Goal: Transaction & Acquisition: Purchase product/service

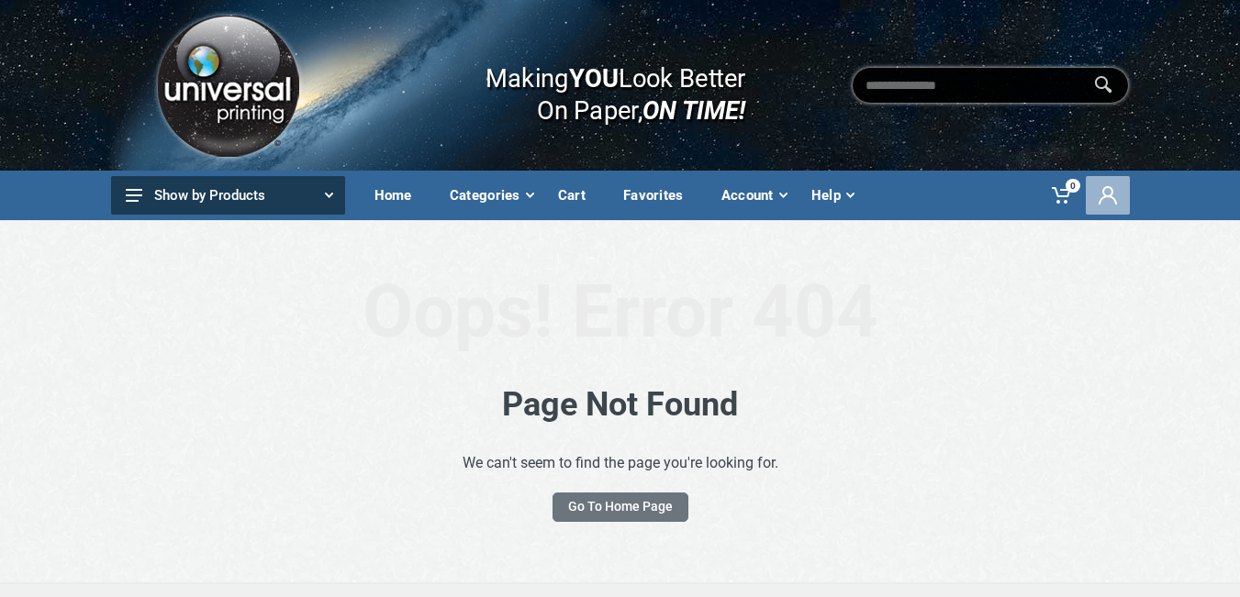
click at [1104, 193] on icon at bounding box center [1107, 195] width 18 height 18
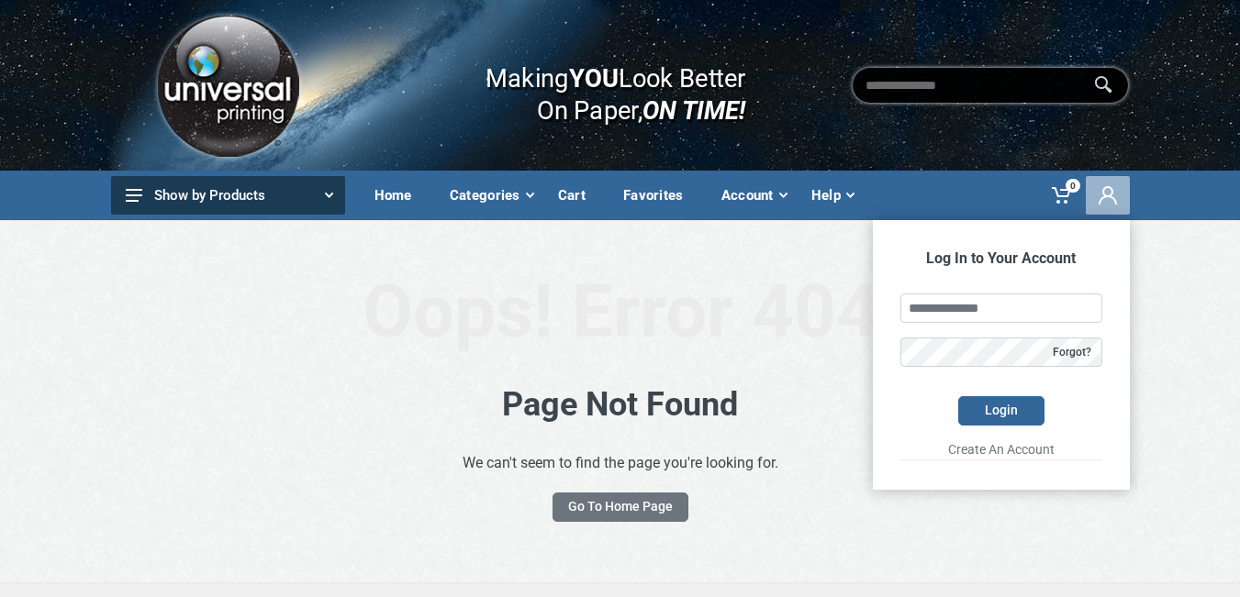
click at [1104, 193] on icon at bounding box center [1107, 195] width 18 height 18
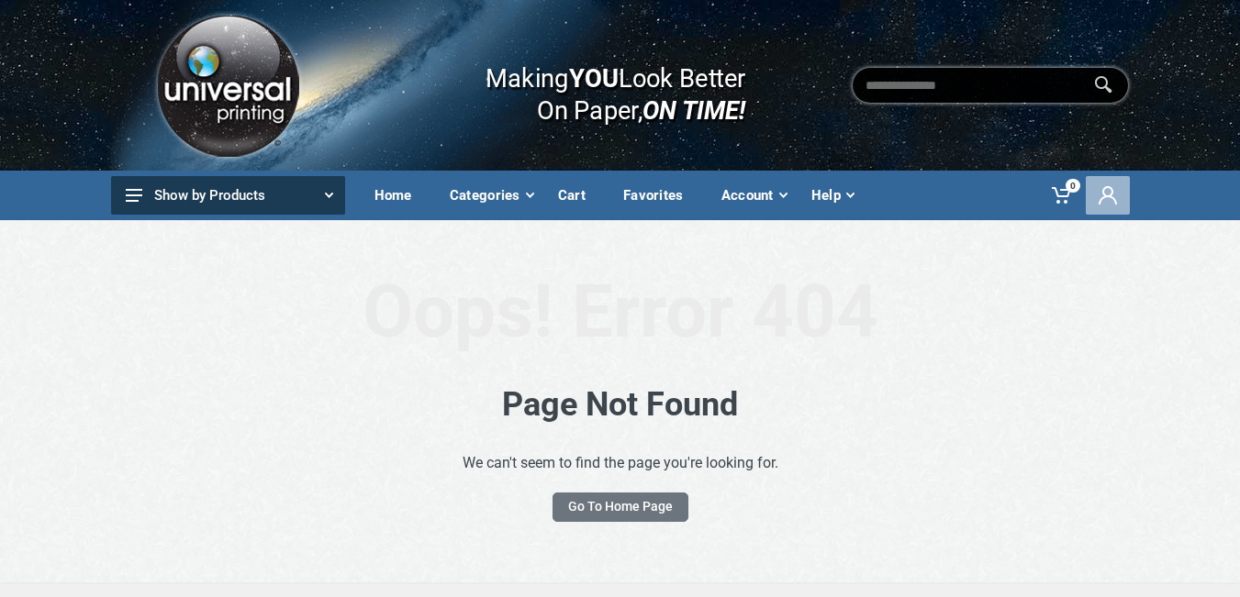
click at [1104, 193] on icon at bounding box center [1107, 195] width 18 height 18
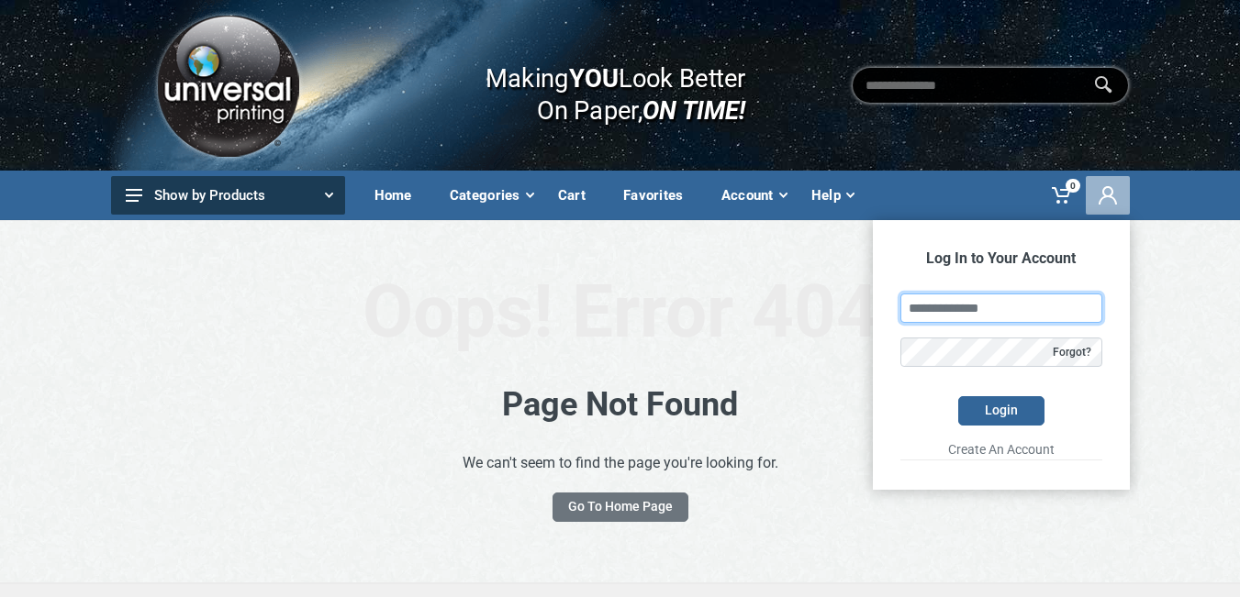
click at [1029, 306] on input "text" at bounding box center [1001, 308] width 202 height 29
type input "**********"
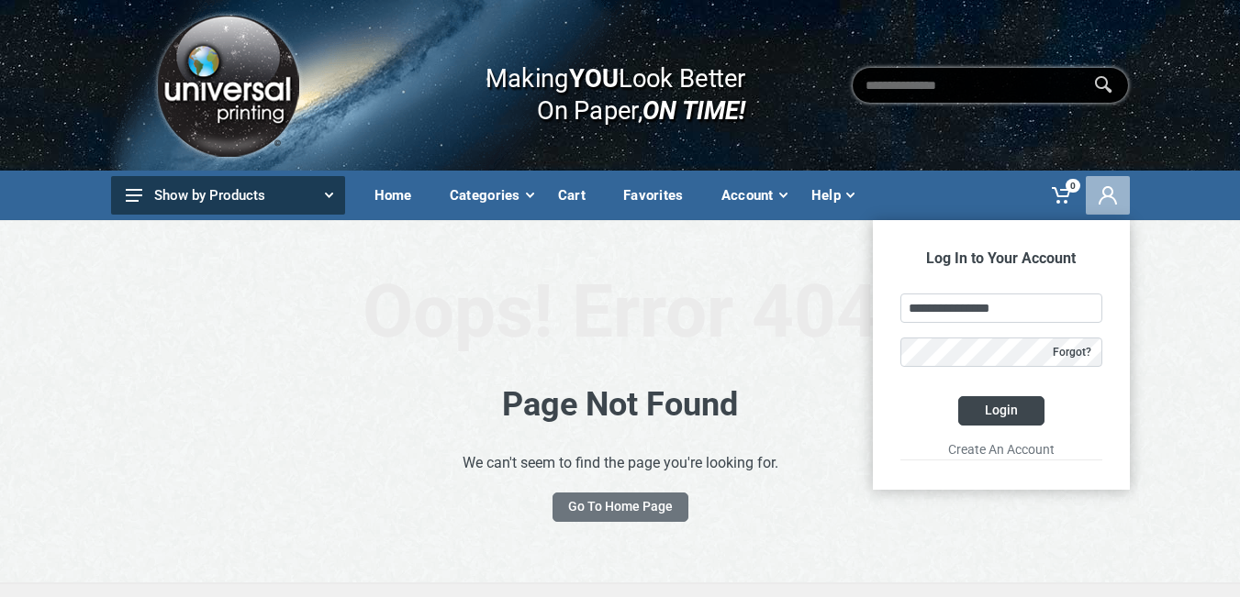
click at [1005, 414] on button "Login" at bounding box center [1001, 410] width 86 height 29
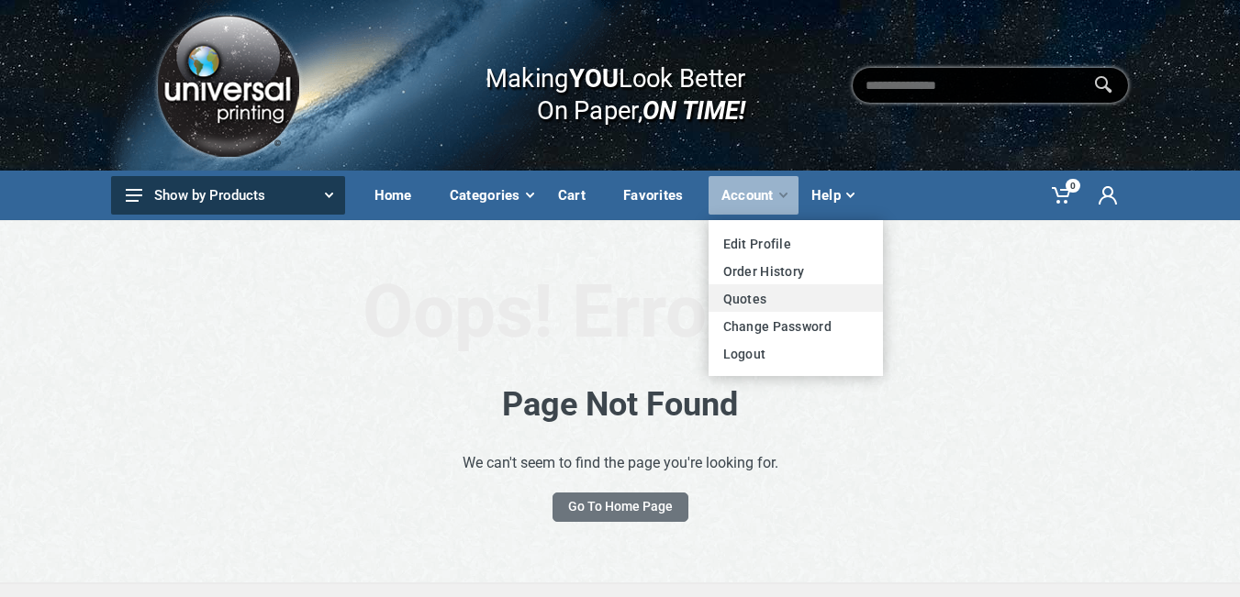
click at [725, 297] on link "Quotes" at bounding box center [795, 298] width 174 height 28
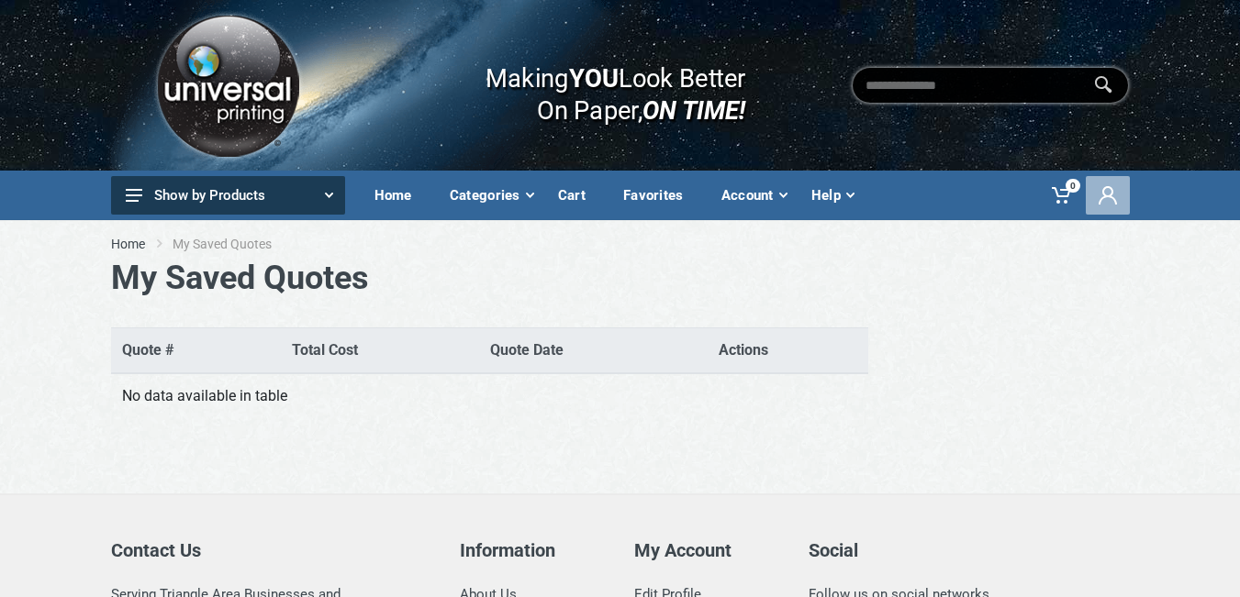
click at [1107, 194] on icon at bounding box center [1107, 195] width 18 height 18
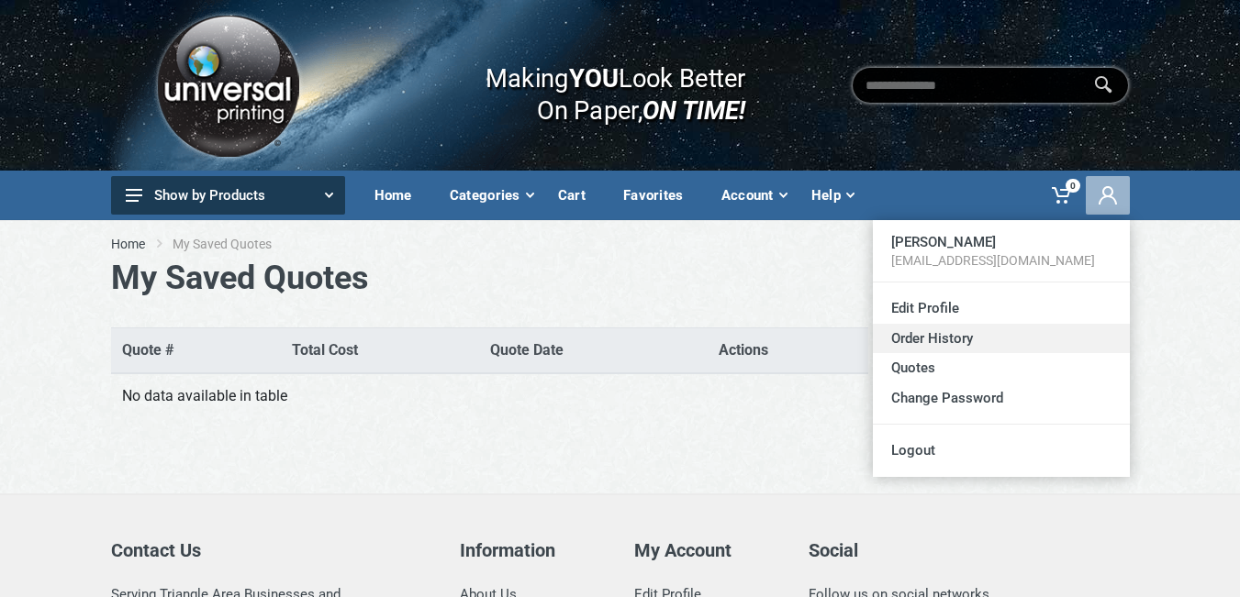
click at [923, 336] on link "Order History" at bounding box center [1001, 339] width 257 height 30
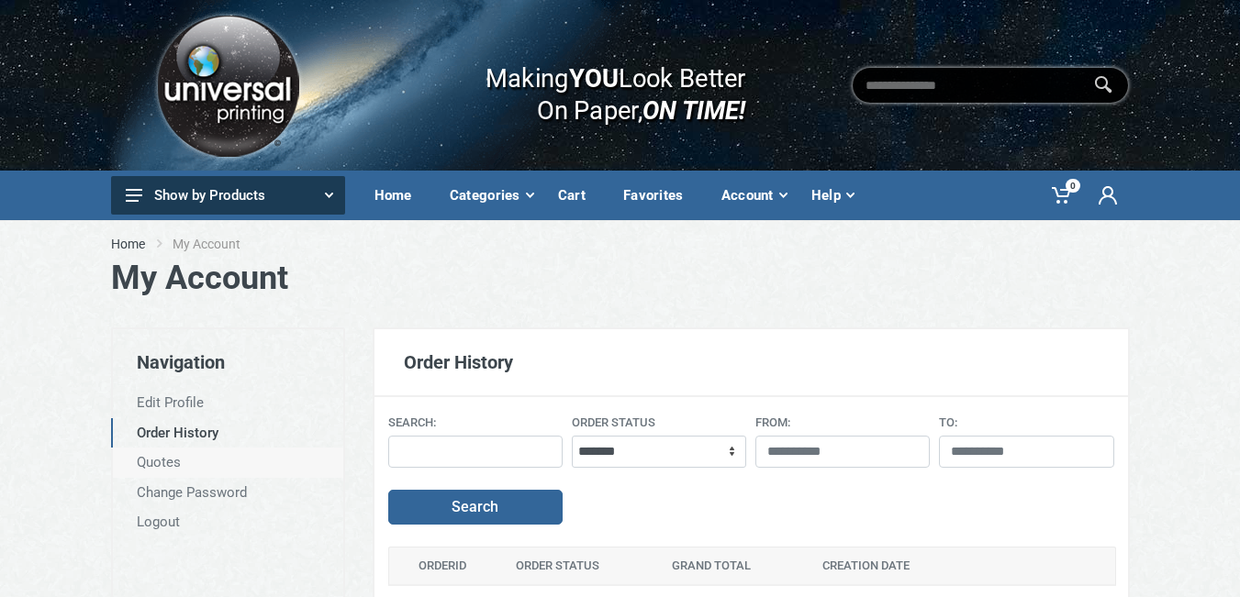
click at [154, 459] on link "Quotes" at bounding box center [227, 463] width 232 height 30
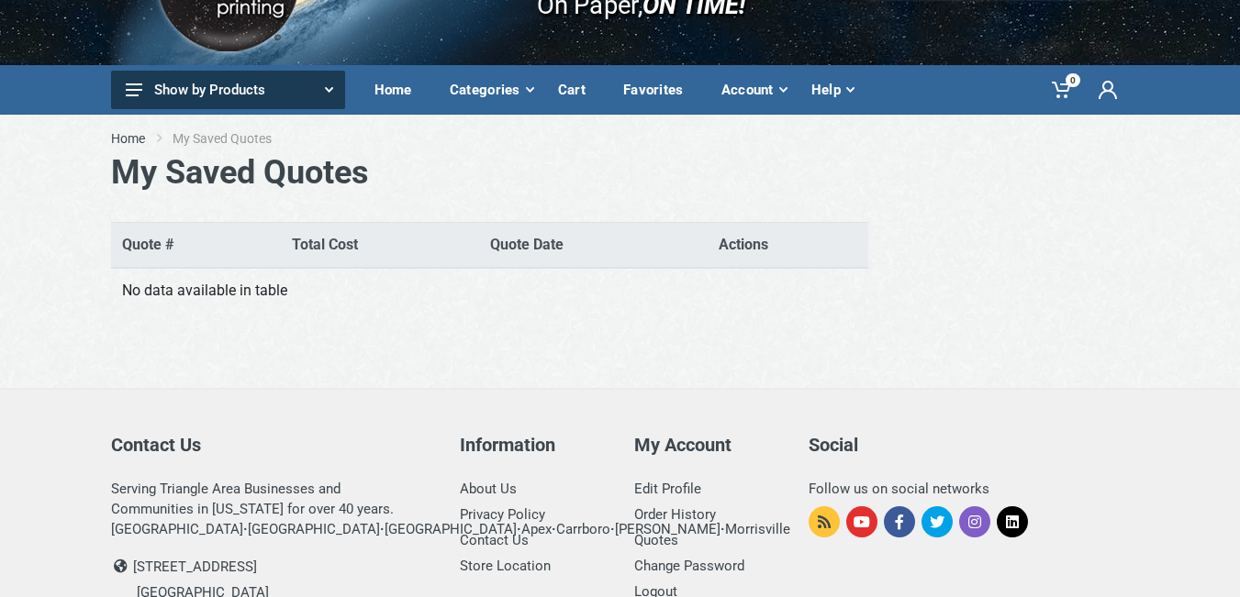
scroll to position [78, 0]
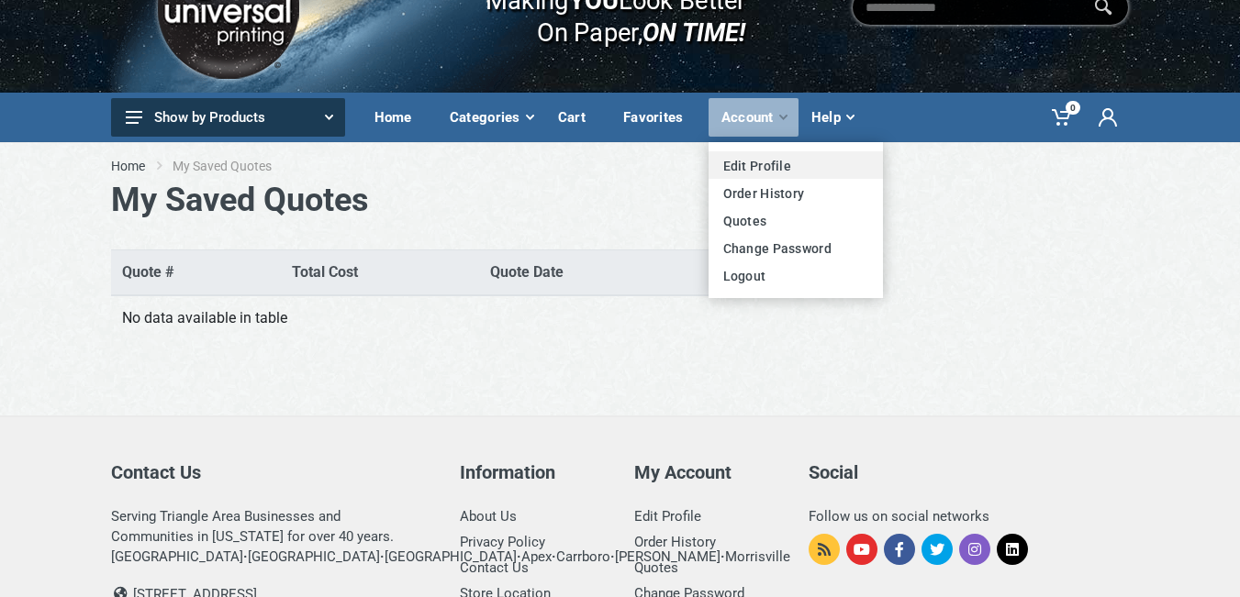
click at [746, 168] on link "Edit Profile" at bounding box center [795, 165] width 174 height 28
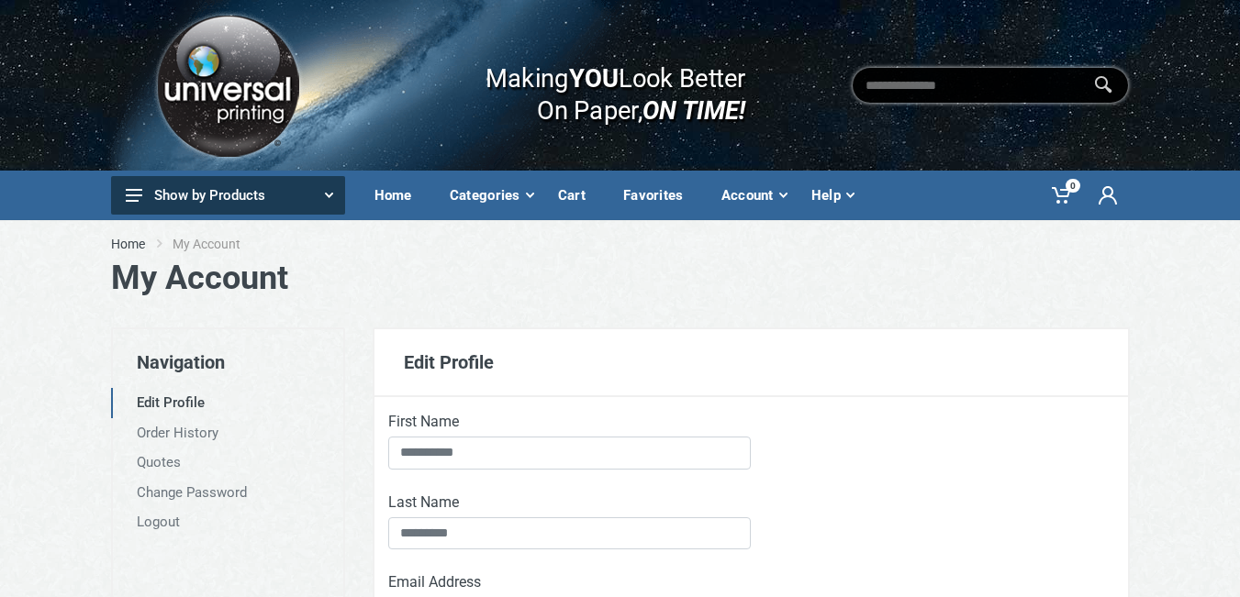
type input "*****"
type input "******"
type input "**********"
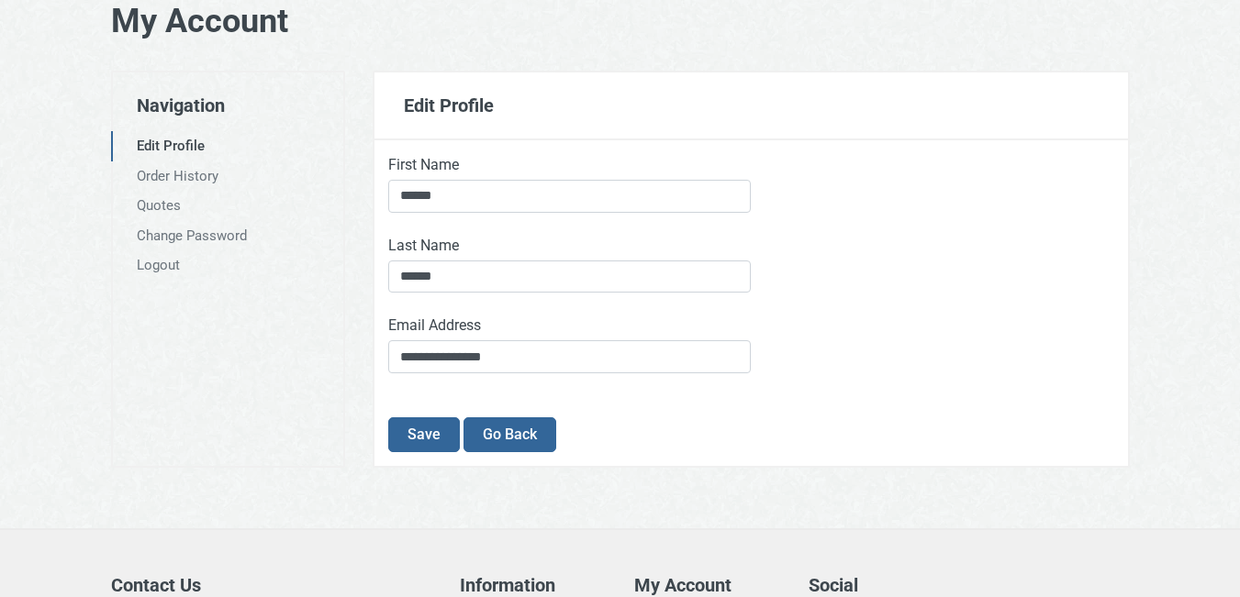
scroll to position [184, 0]
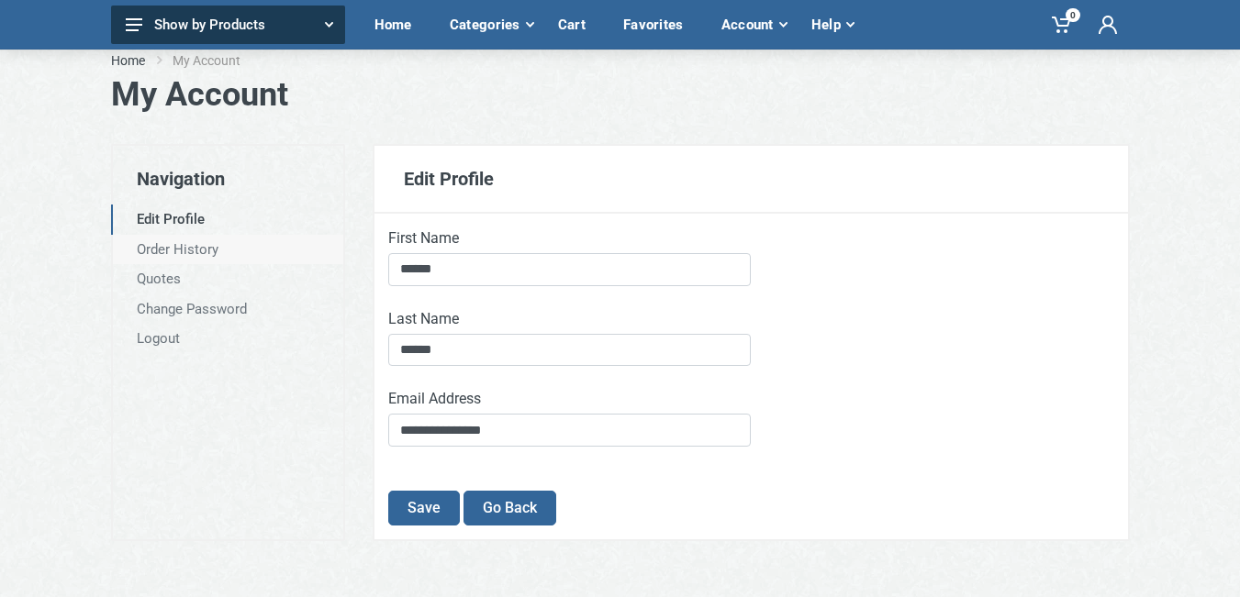
click at [184, 247] on link "Order History" at bounding box center [227, 250] width 232 height 30
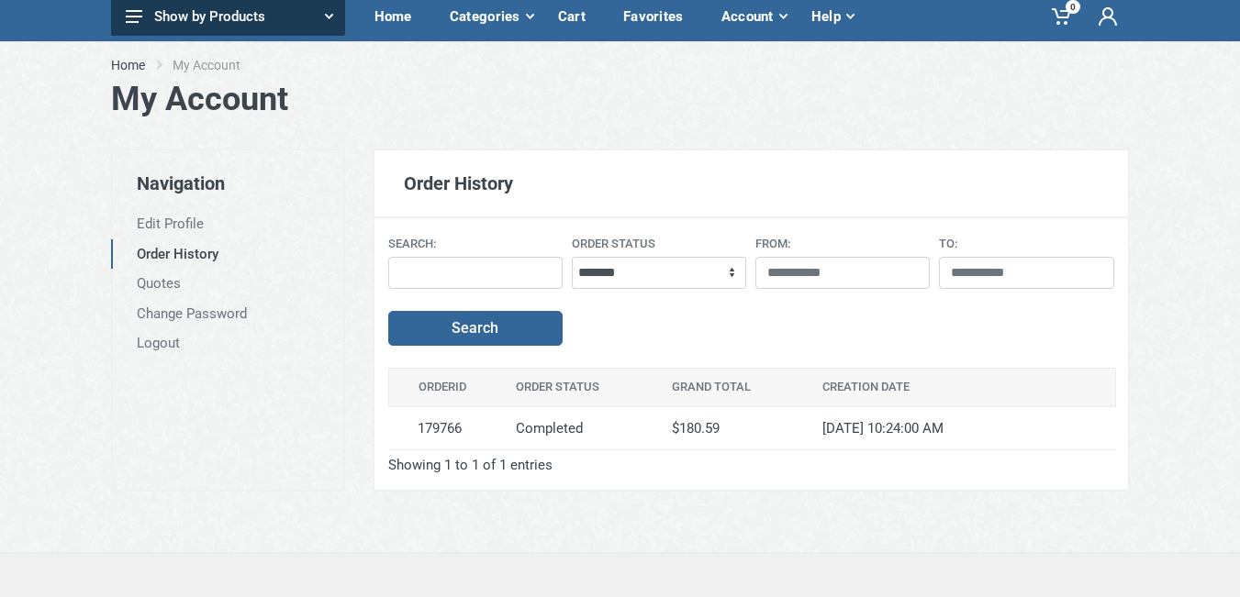
scroll to position [184, 0]
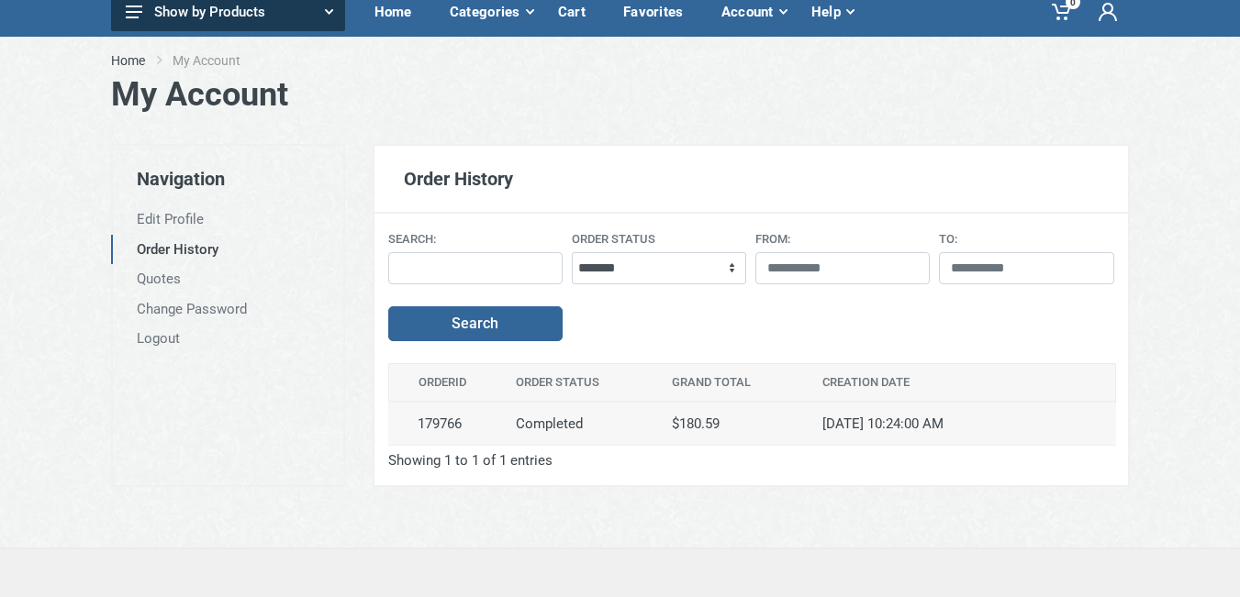
click at [434, 423] on td "179766" at bounding box center [446, 425] width 117 height 44
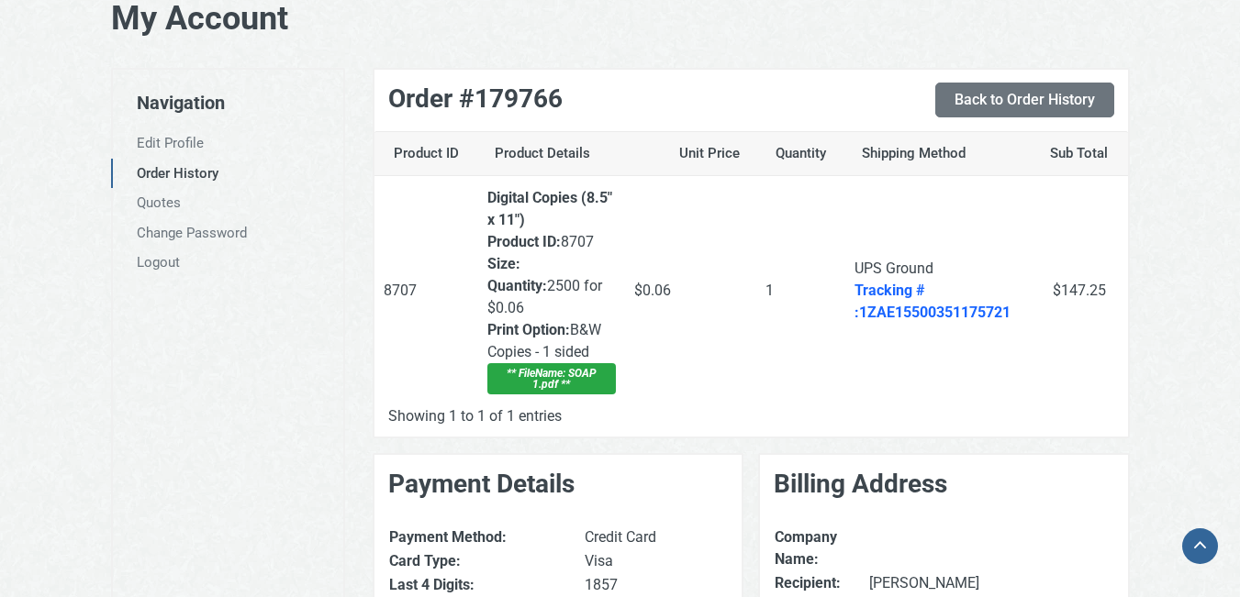
scroll to position [275, 0]
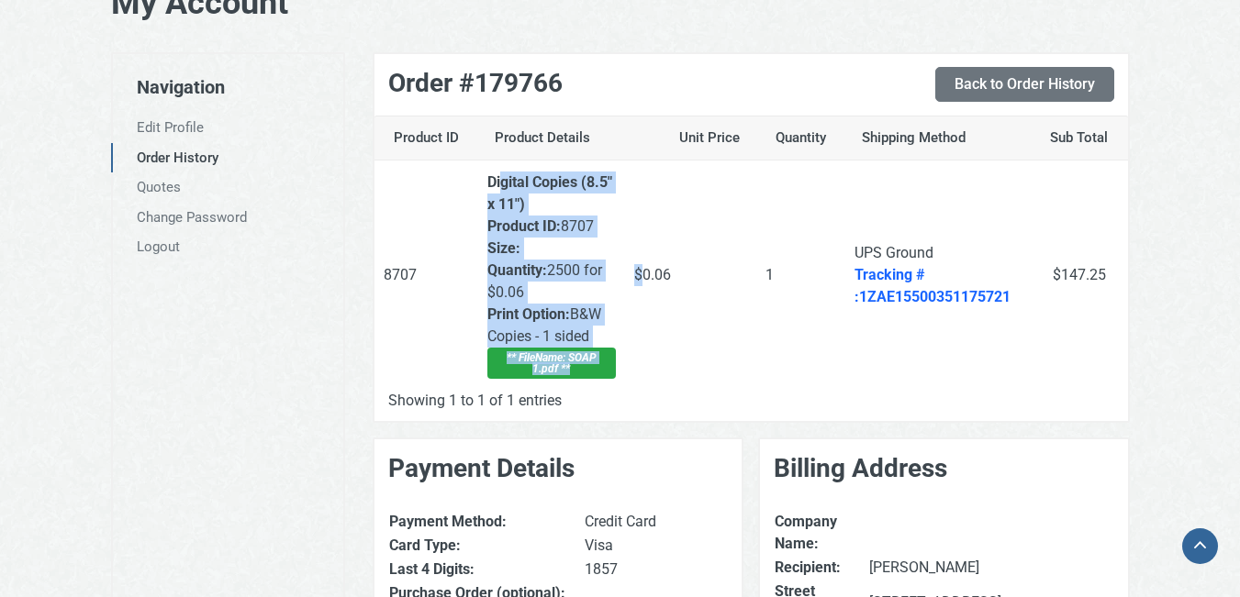
drag, startPoint x: 497, startPoint y: 176, endPoint x: 642, endPoint y: 195, distance: 146.1
click at [644, 195] on tr "8707 Digital Copies (8.5" x 11") Product ID: 8707 Size: Quantity: 2500 for $0.0…" at bounding box center [750, 276] width 753 height 230
click at [642, 195] on td "$0.06" at bounding box center [690, 276] width 131 height 230
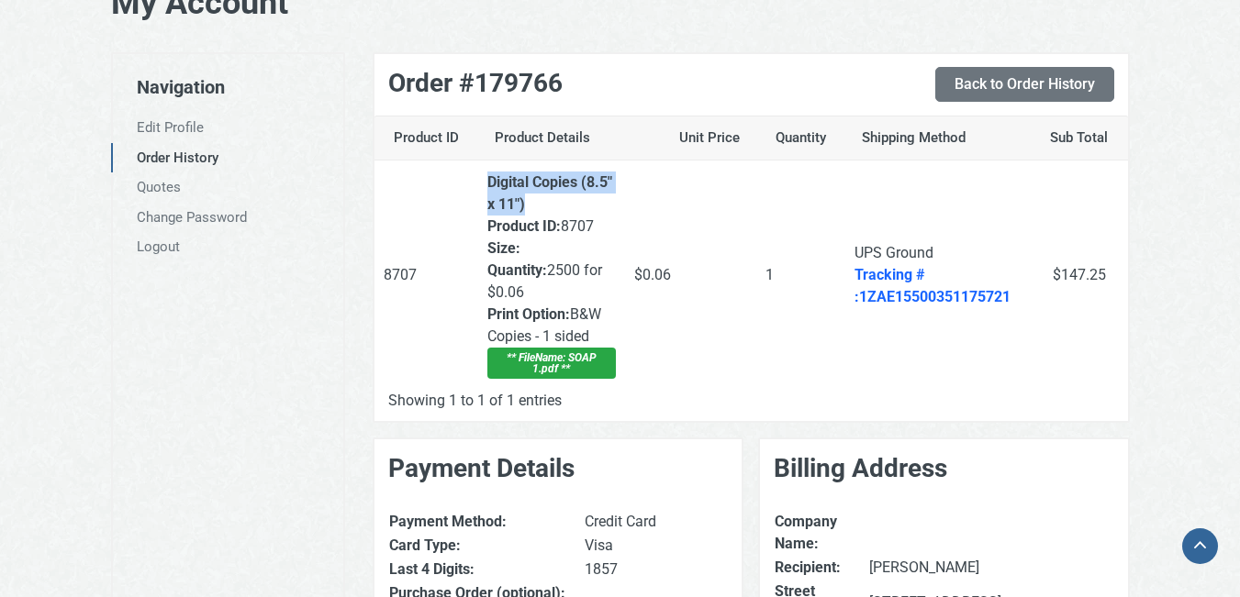
drag, startPoint x: 485, startPoint y: 183, endPoint x: 601, endPoint y: 196, distance: 116.4
click at [601, 196] on td "Digital Copies (8.5" x 11") Product ID: 8707 Size: Quantity: 2500 for $0.06 Pri…" at bounding box center [551, 276] width 147 height 230
copy strong "Digital Copies (8.5" x 11")"
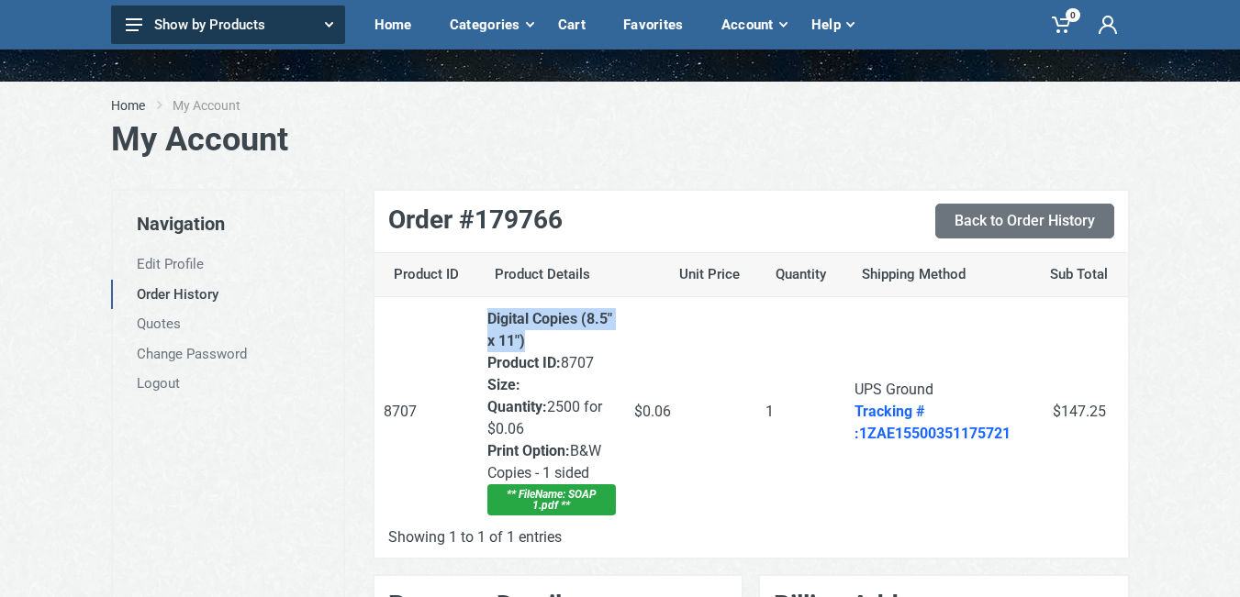
scroll to position [0, 0]
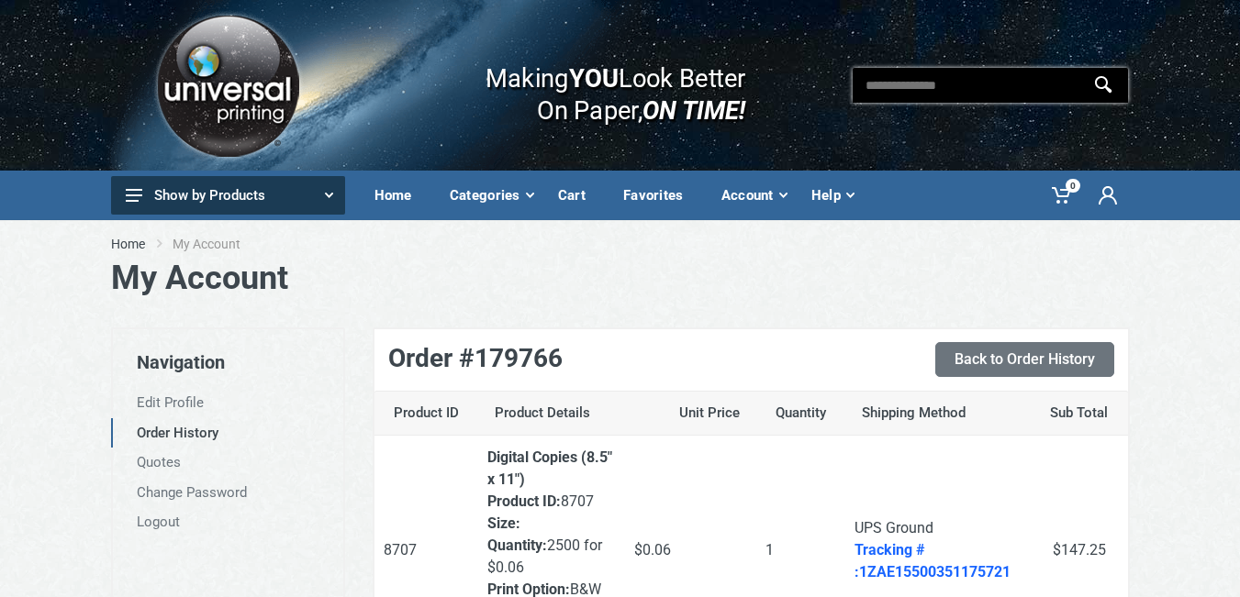
click at [876, 80] on input "text" at bounding box center [989, 85] width 275 height 35
paste input "**********"
type input "**********"
click at [1108, 87] on icon at bounding box center [1103, 84] width 18 height 18
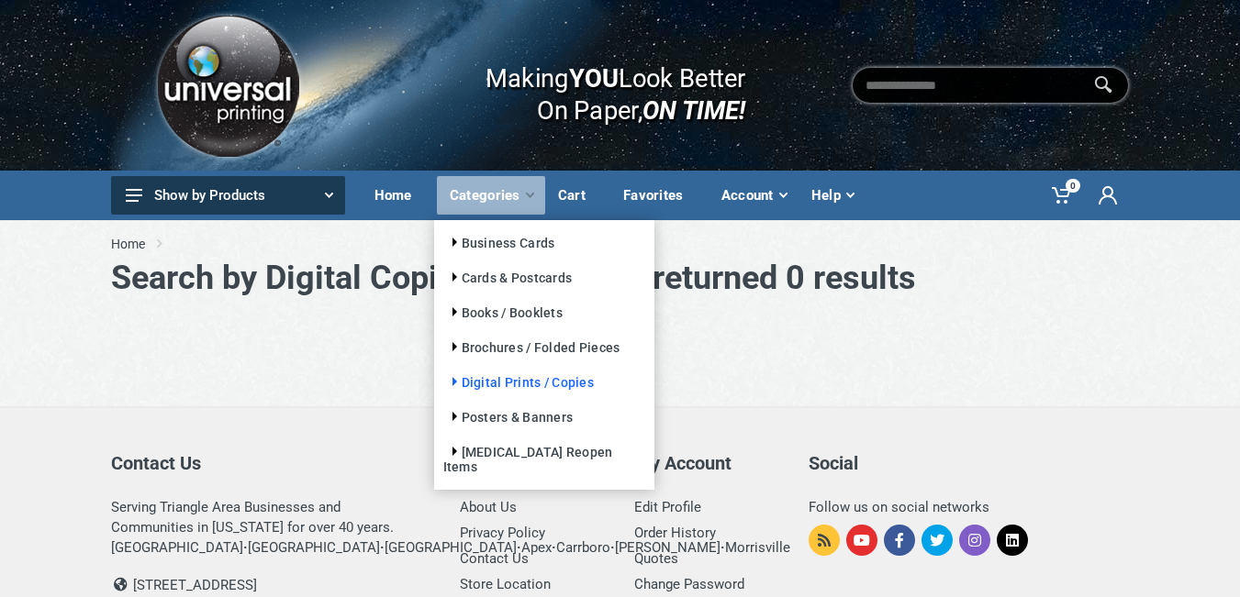
click at [501, 381] on link "Digital Prints / Copies" at bounding box center [518, 382] width 150 height 15
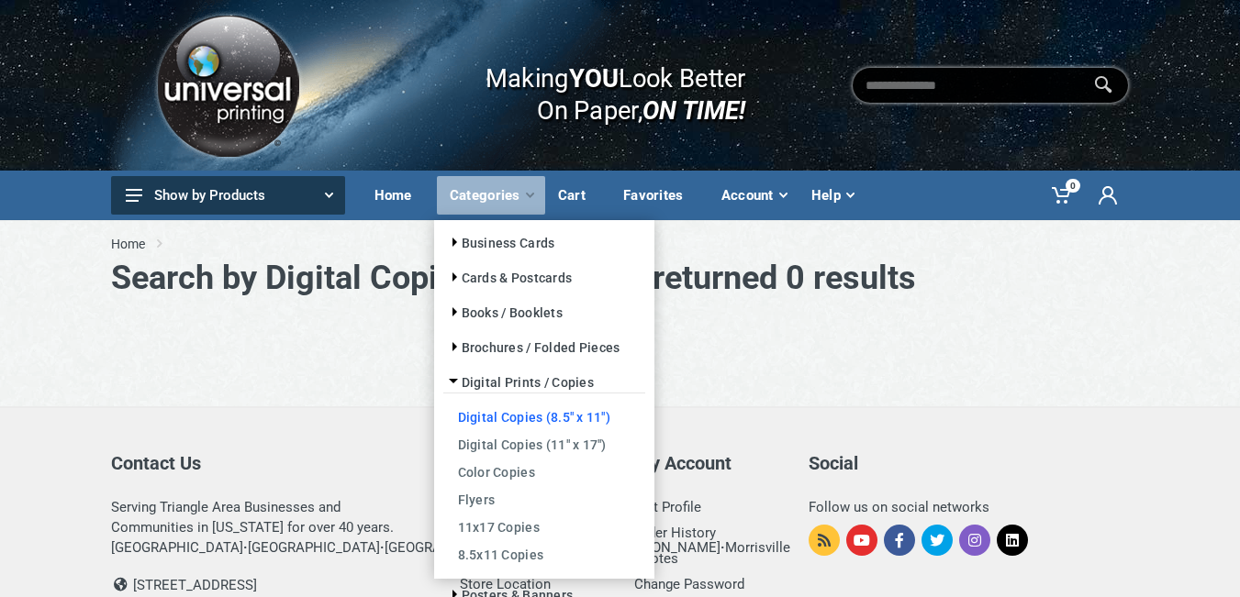
click at [498, 414] on link "Digital Copies (8.5" x 11")" at bounding box center [544, 417] width 202 height 28
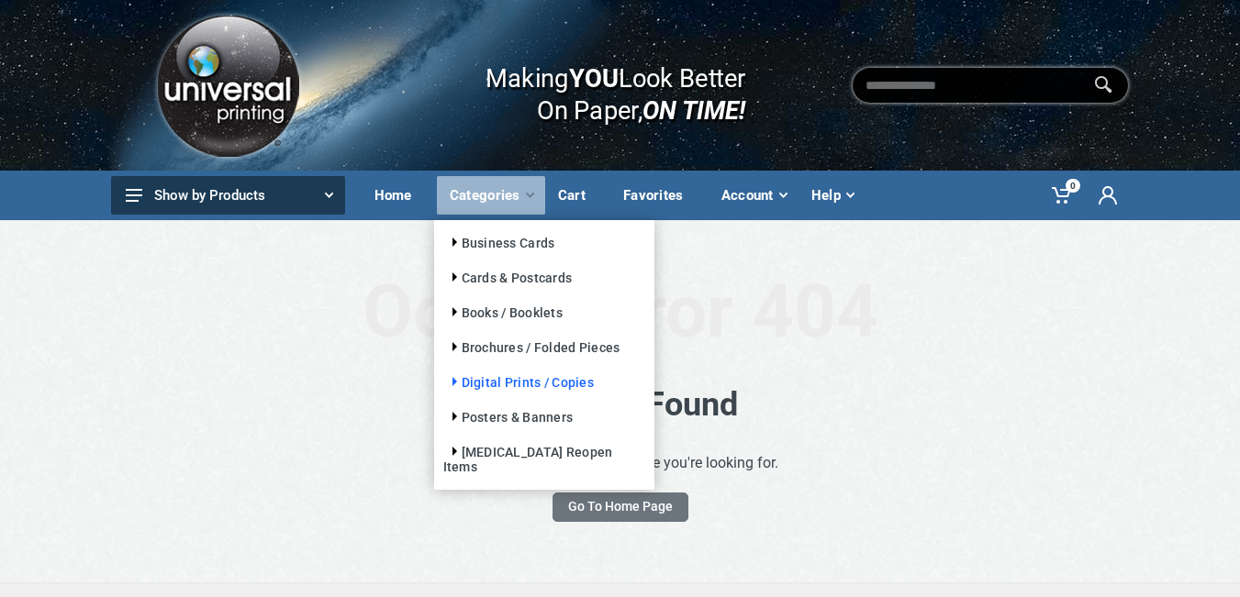
click at [492, 379] on link "Digital Prints / Copies" at bounding box center [518, 382] width 150 height 15
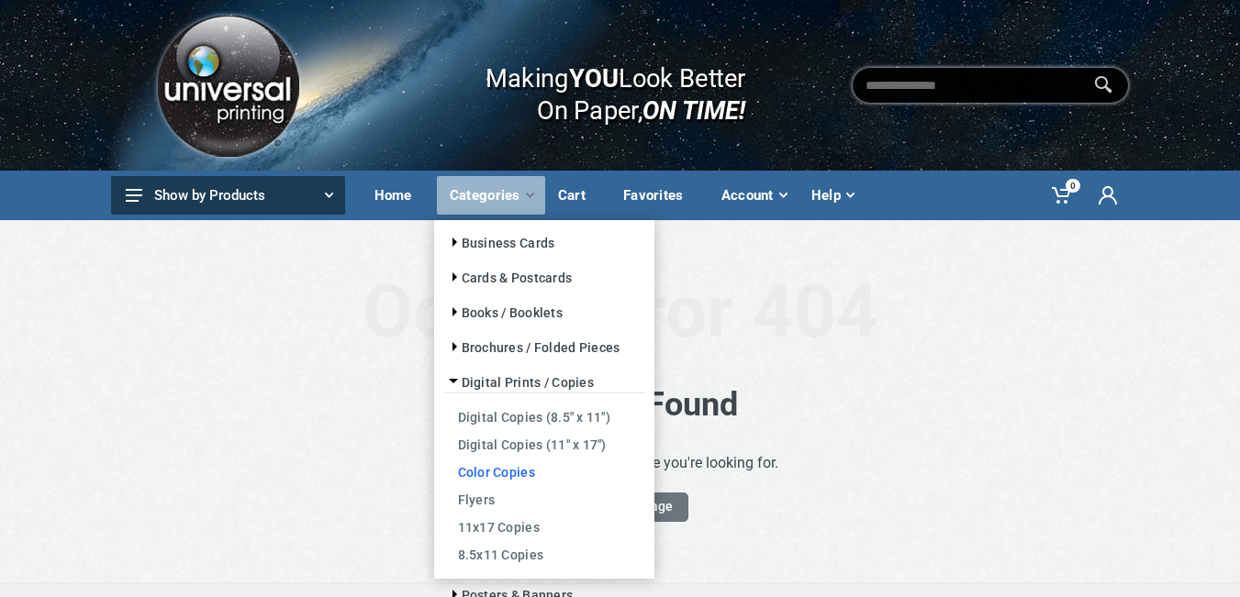
click at [490, 473] on link "Color Copies" at bounding box center [544, 472] width 202 height 28
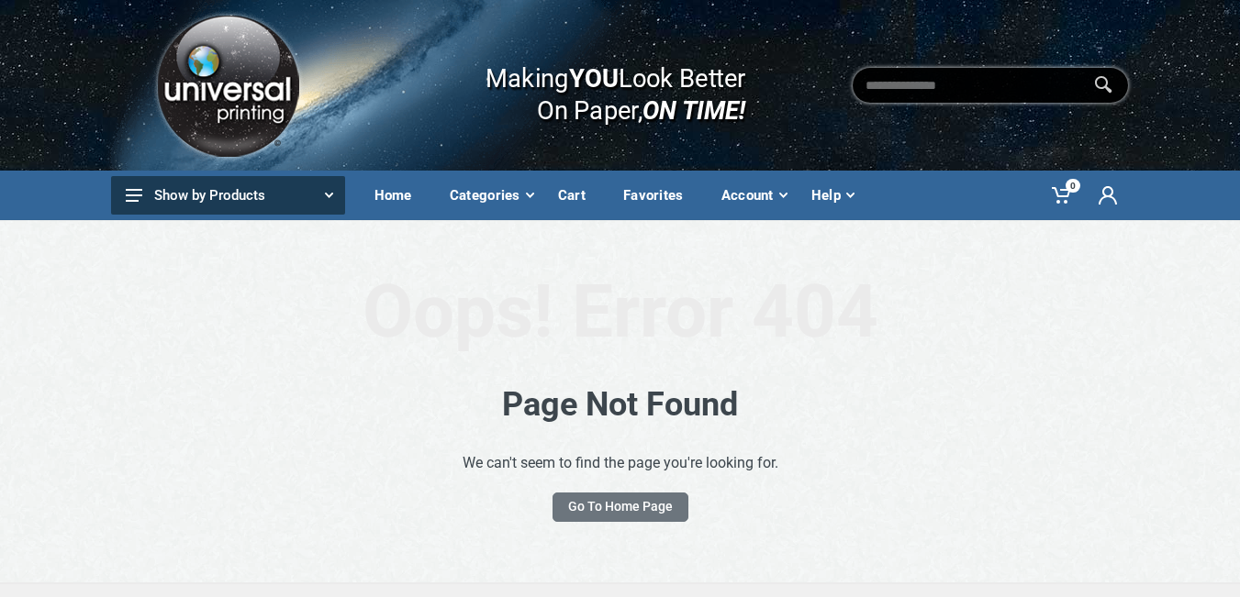
click at [224, 93] on img at bounding box center [227, 85] width 154 height 155
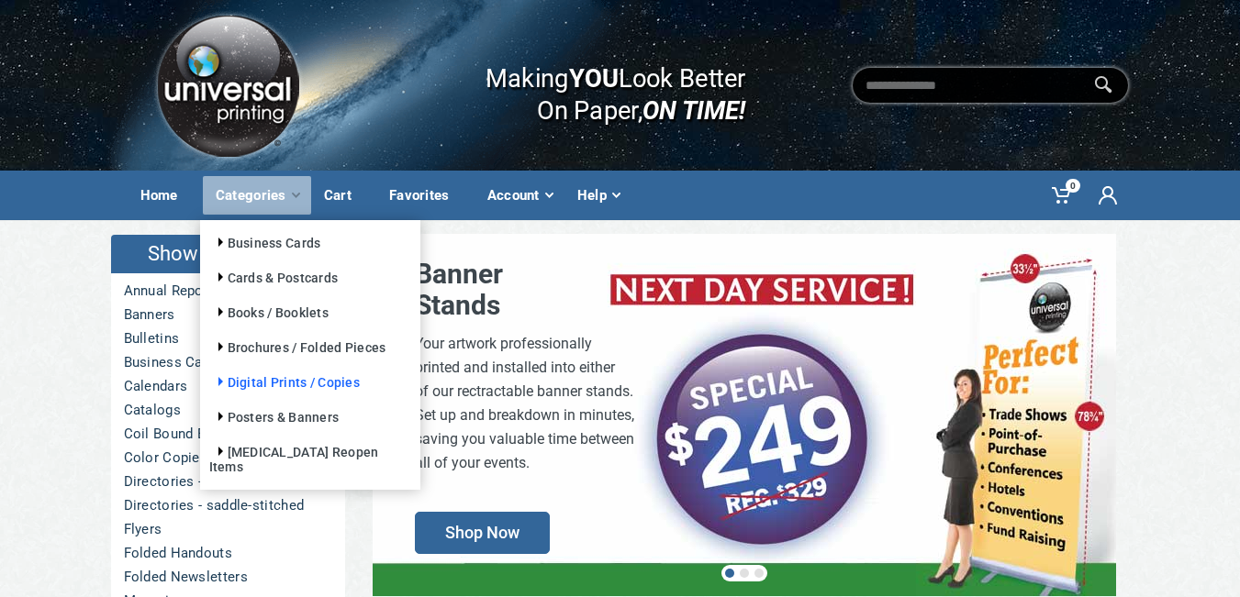
click at [270, 380] on link "Digital Prints / Copies" at bounding box center [284, 382] width 150 height 15
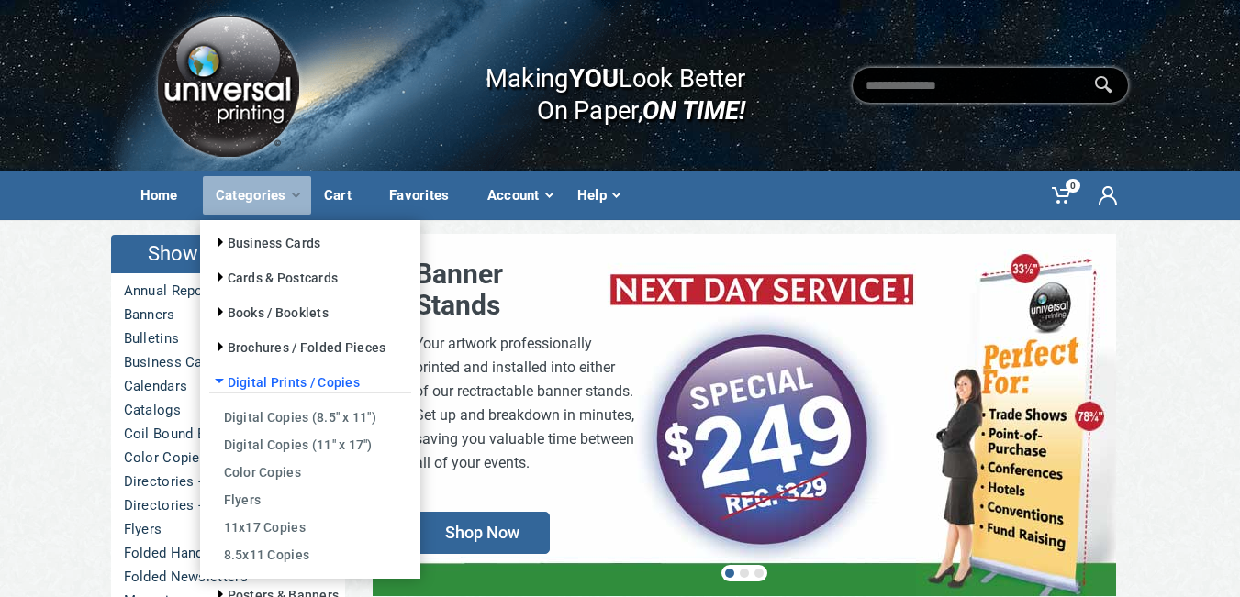
click at [268, 378] on link "Digital Prints / Copies" at bounding box center [284, 382] width 150 height 15
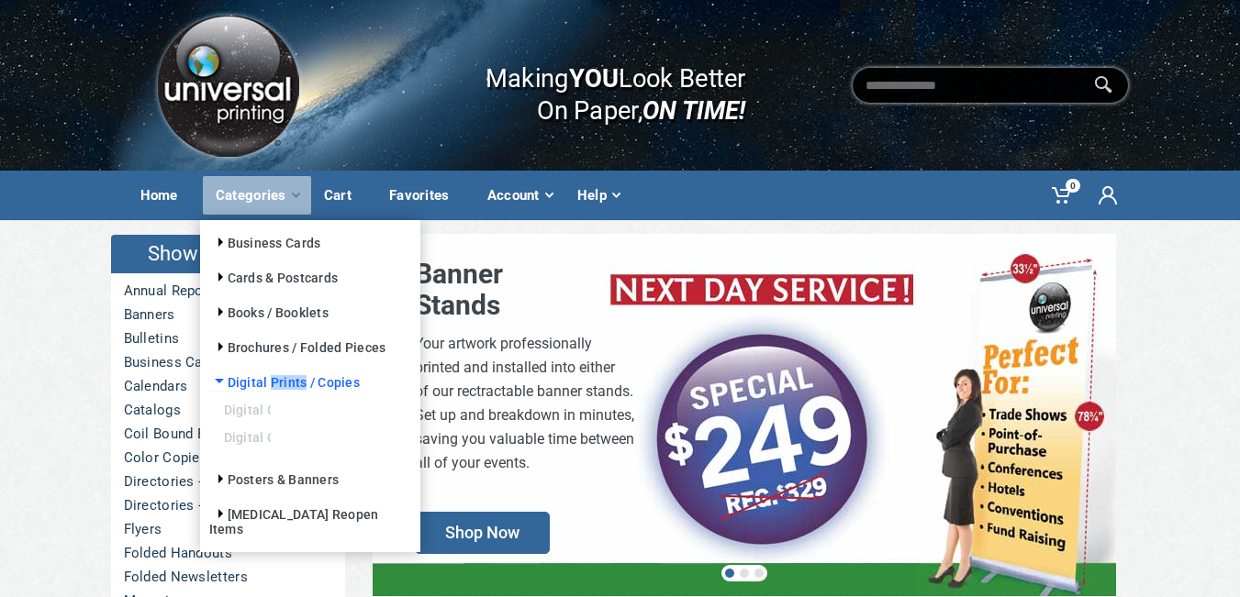
click at [267, 376] on link "Digital Prints / Copies" at bounding box center [284, 382] width 150 height 15
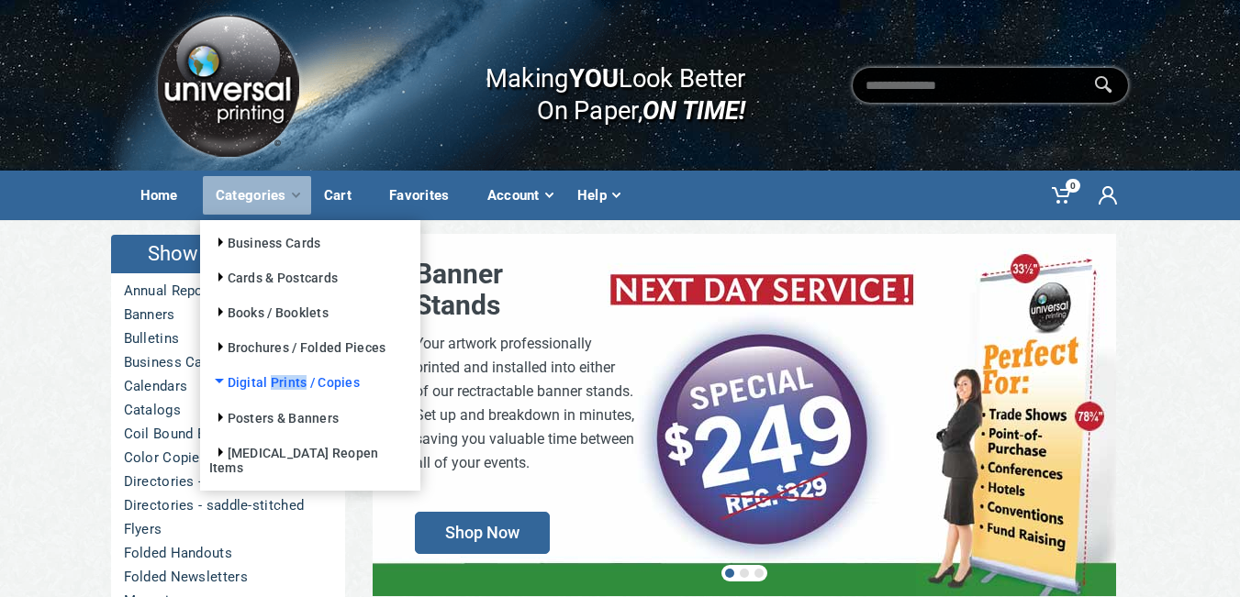
click at [266, 376] on link "Digital Prints / Copies" at bounding box center [284, 382] width 150 height 15
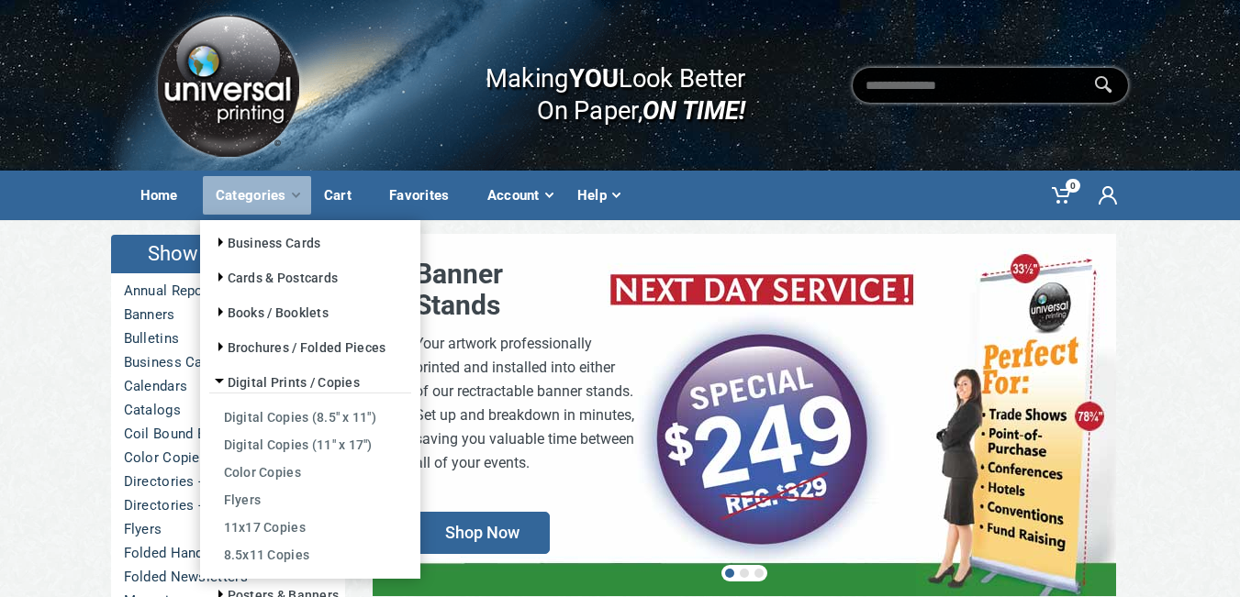
click at [255, 196] on div "Categories" at bounding box center [257, 195] width 108 height 39
click at [252, 553] on link "8.5x11 Copies" at bounding box center [310, 554] width 202 height 28
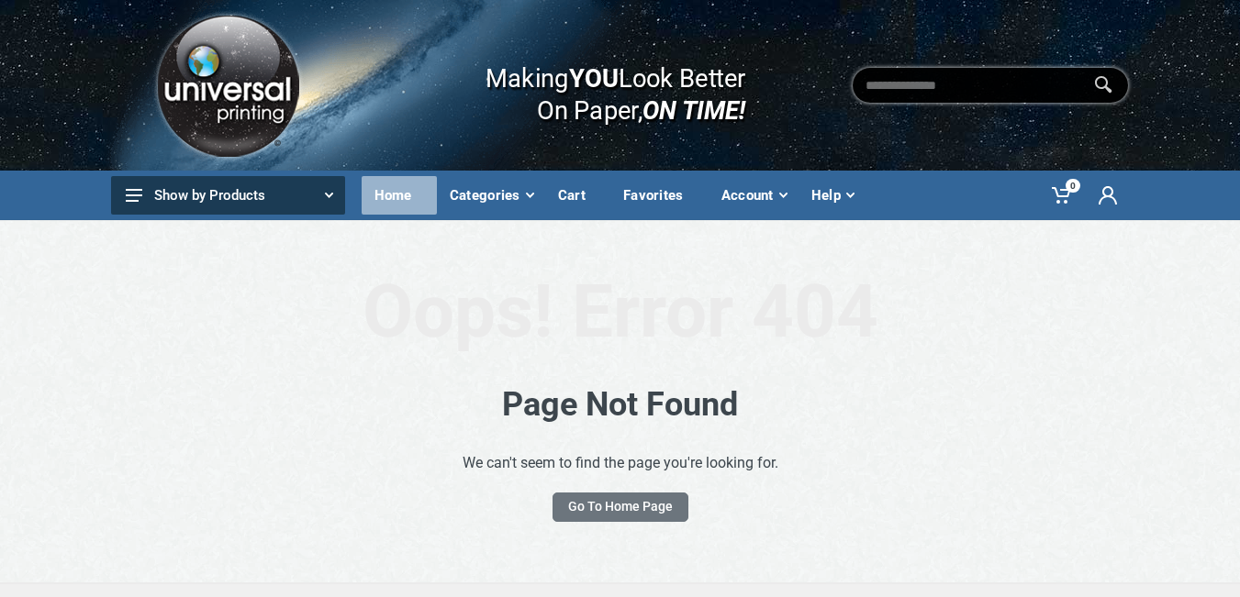
click at [400, 195] on div "Home" at bounding box center [399, 195] width 75 height 39
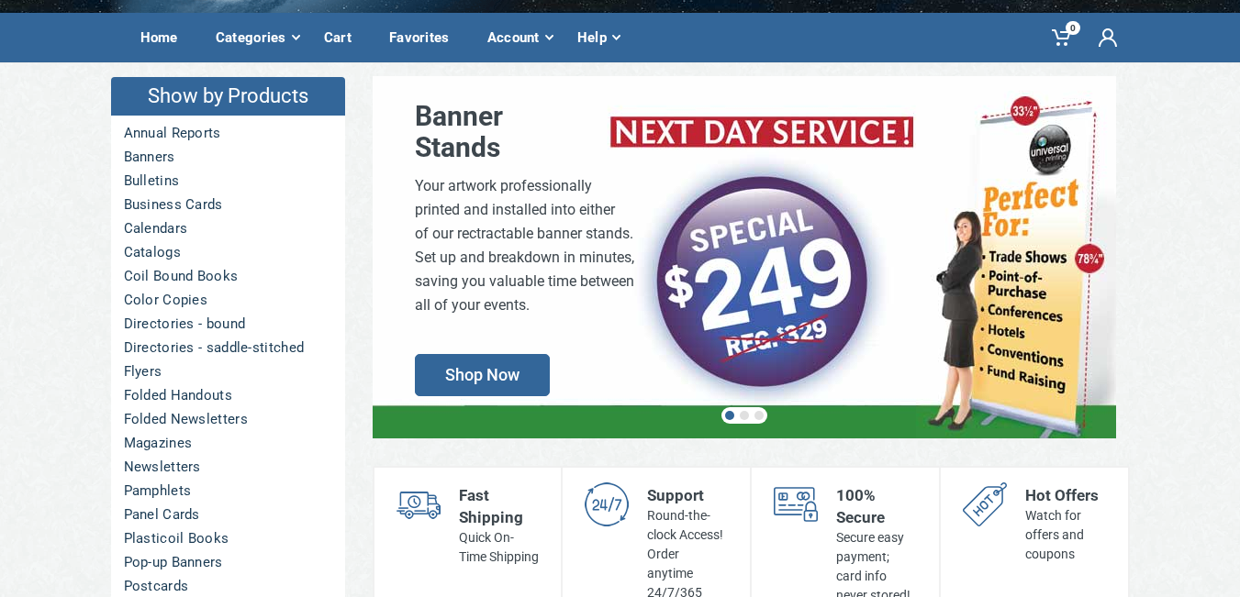
scroll to position [184, 0]
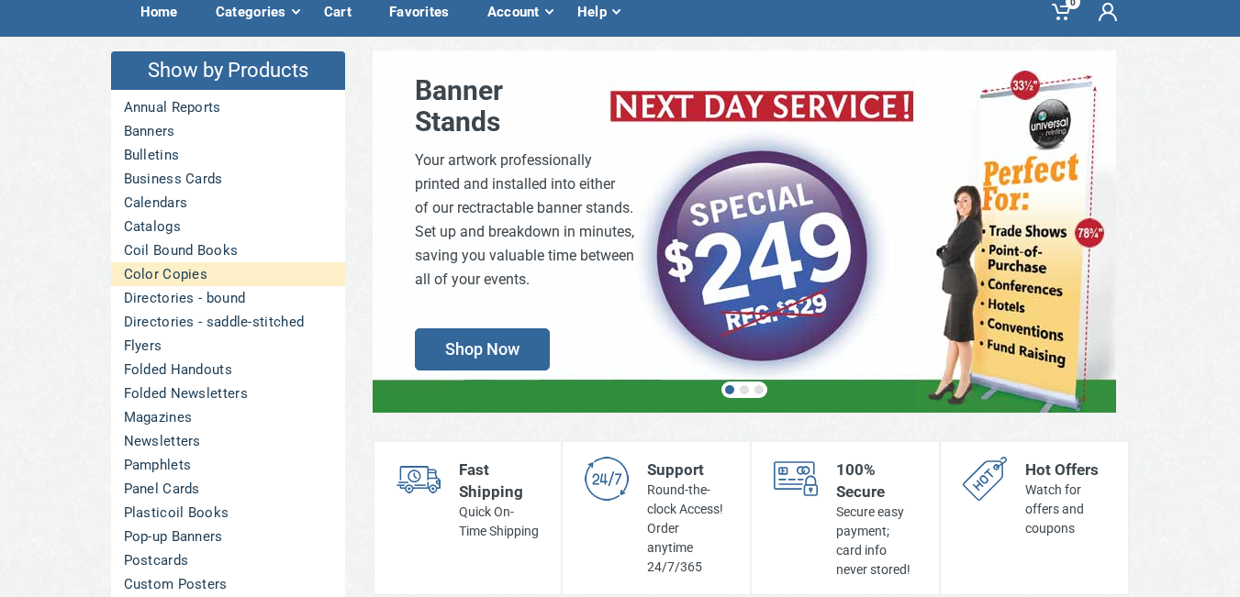
click at [149, 275] on link "Color Copies" at bounding box center [228, 274] width 234 height 24
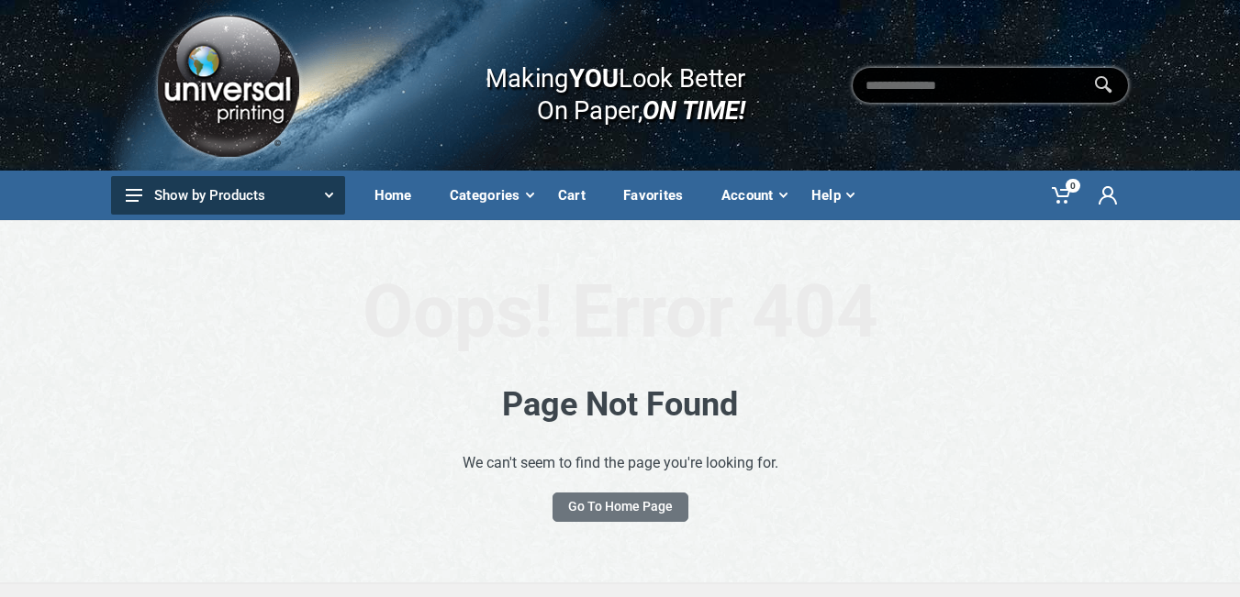
click at [196, 205] on button "Show by Products" at bounding box center [228, 195] width 234 height 39
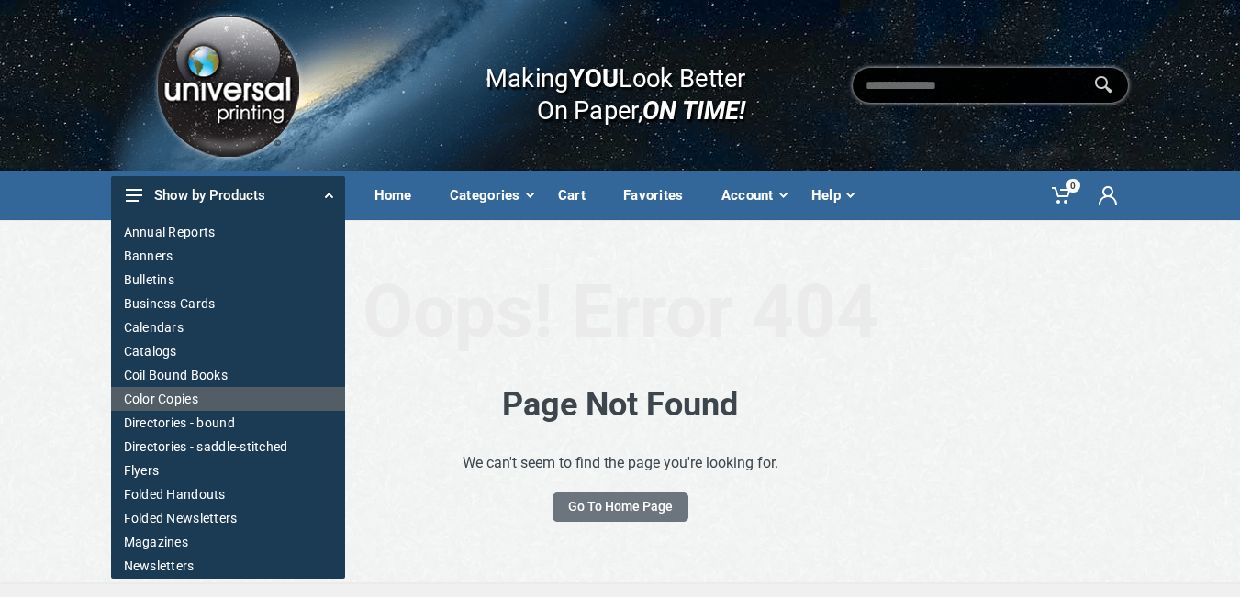
click at [168, 393] on link "Color Copies" at bounding box center [228, 399] width 234 height 24
click at [166, 400] on link "Color Copies" at bounding box center [228, 399] width 234 height 24
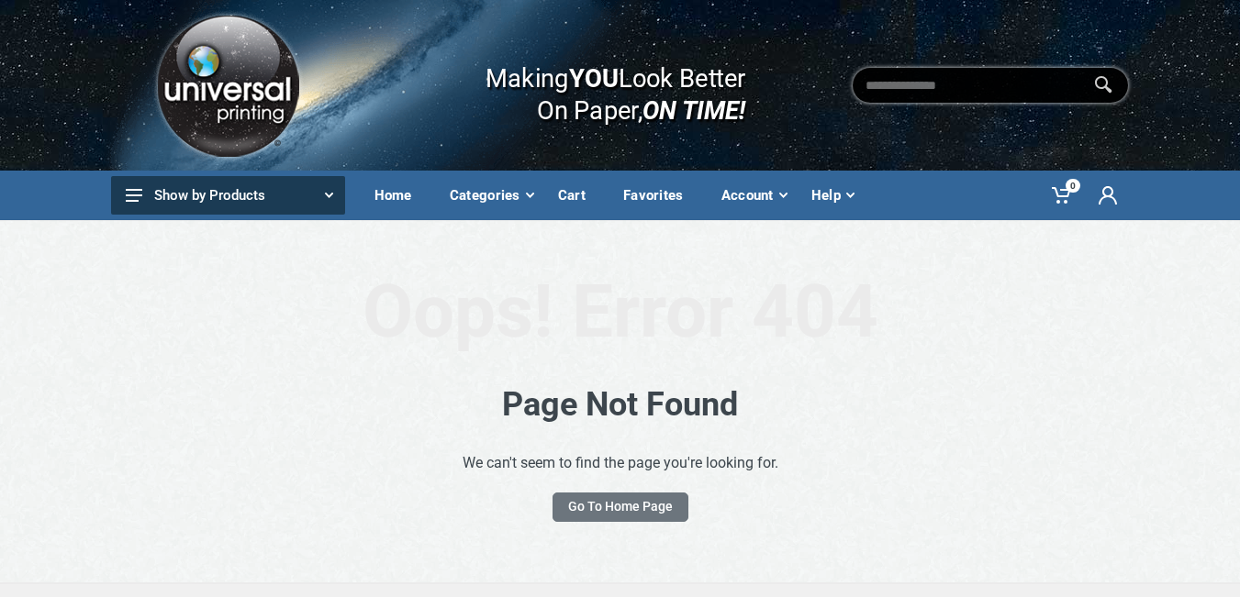
click at [229, 100] on img at bounding box center [227, 85] width 154 height 155
click at [228, 100] on img at bounding box center [227, 85] width 154 height 155
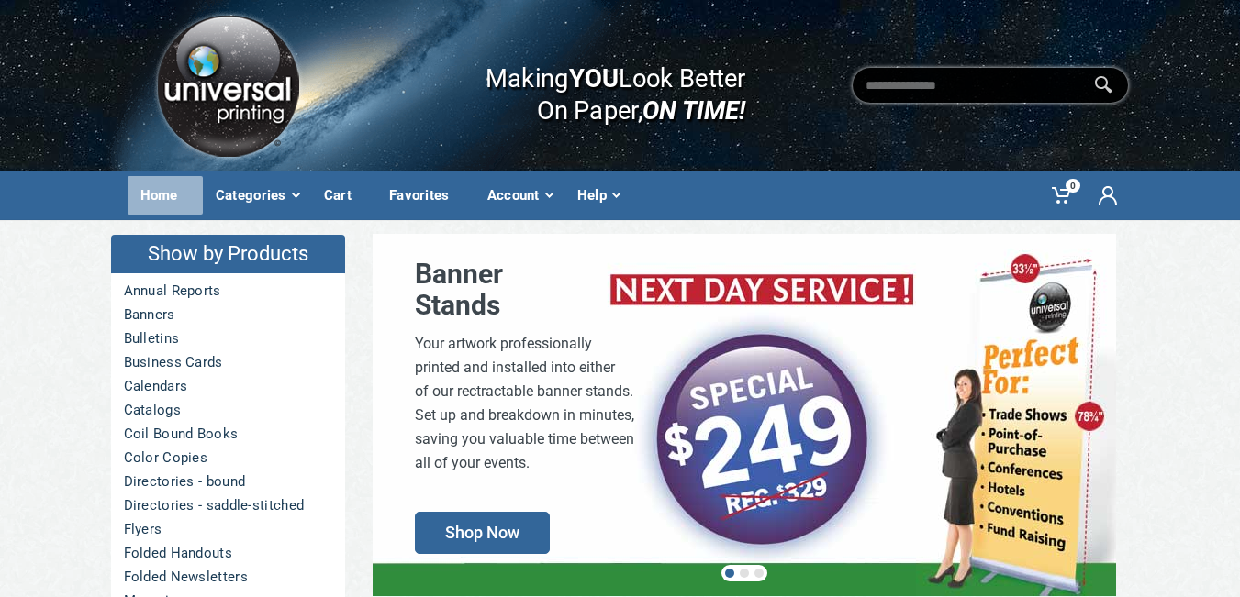
click at [161, 196] on div "Home" at bounding box center [165, 195] width 75 height 39
click at [161, 195] on div "Home" at bounding box center [165, 195] width 75 height 39
click at [1111, 192] on use at bounding box center [1107, 195] width 18 height 18
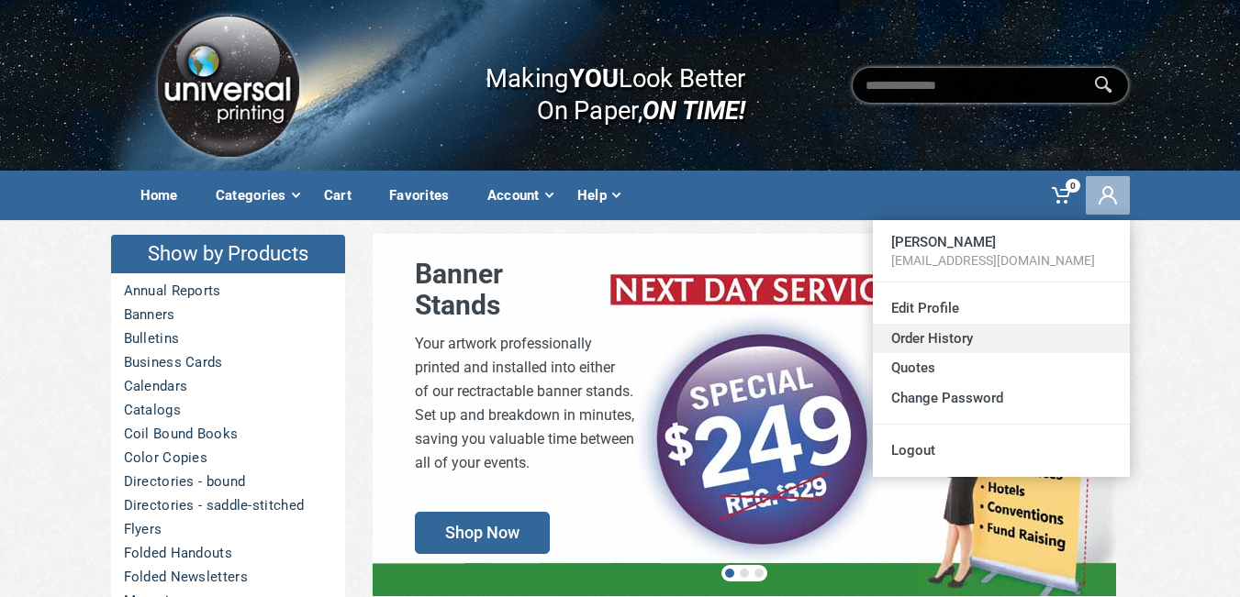
click at [931, 340] on link "Order History" at bounding box center [1001, 339] width 257 height 30
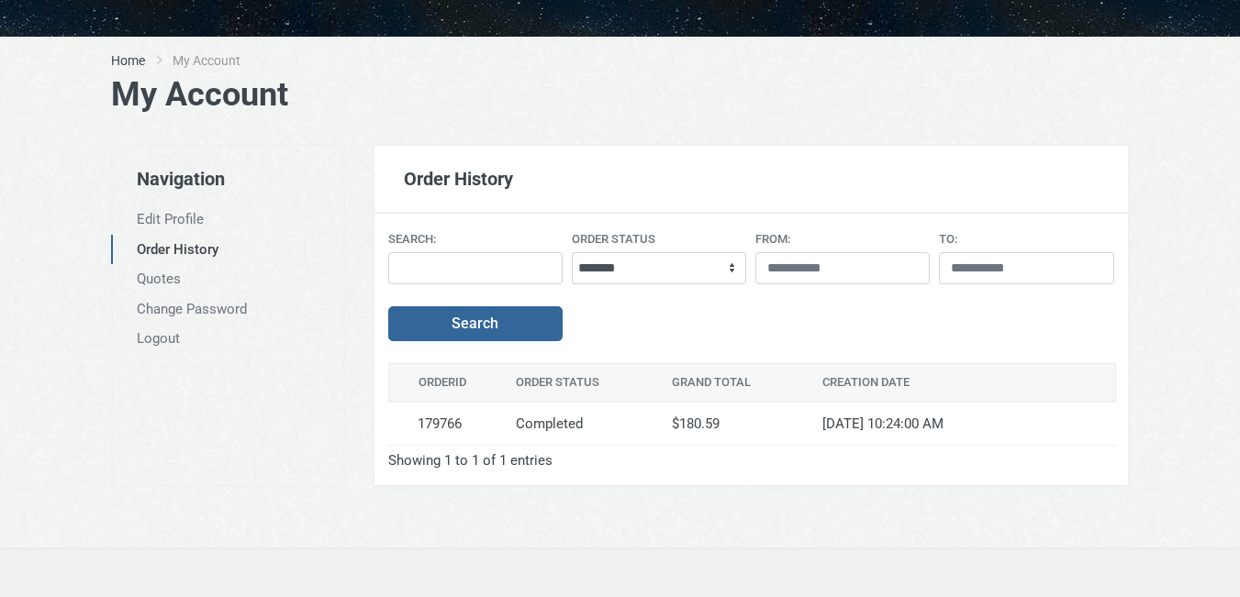
scroll to position [275, 0]
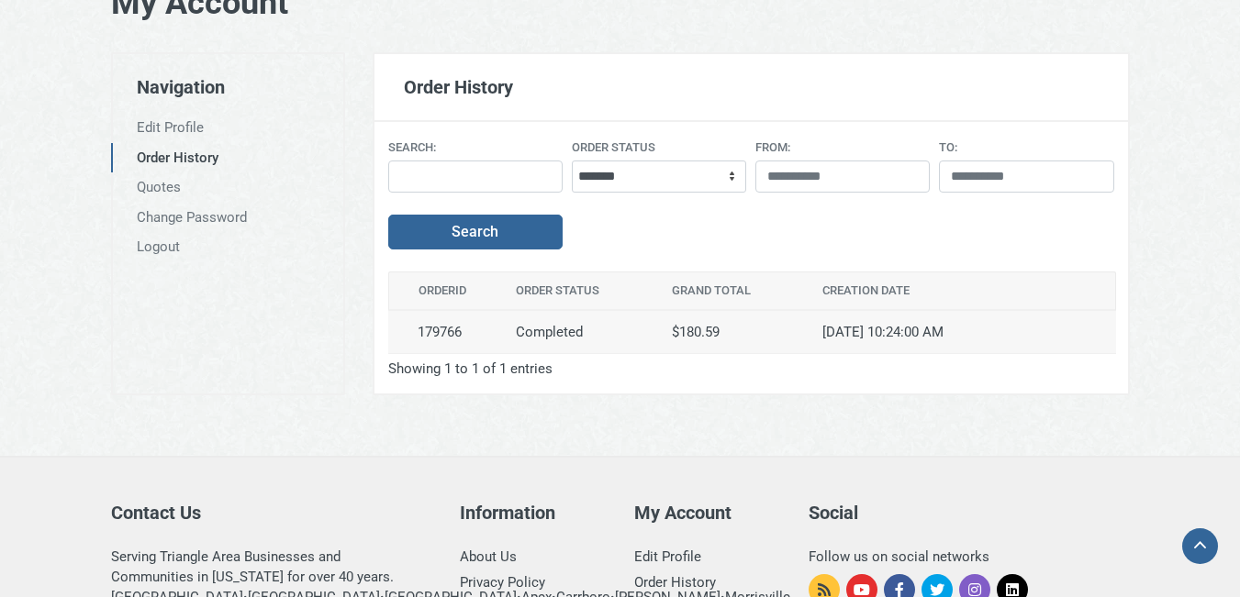
click at [440, 334] on td "179766" at bounding box center [446, 333] width 117 height 44
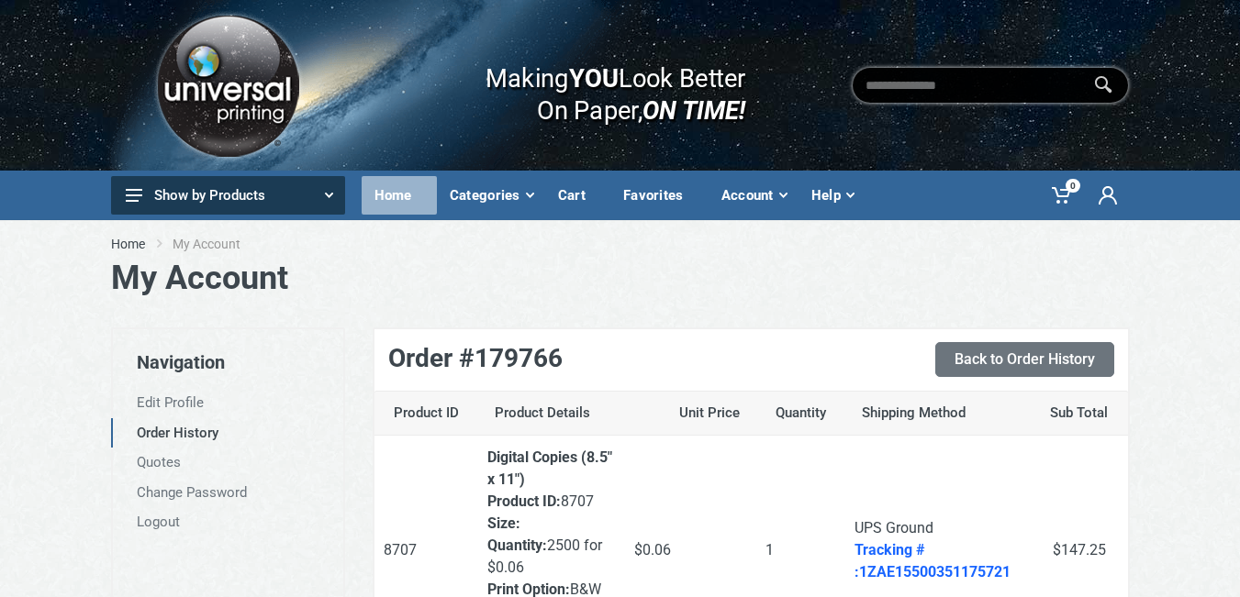
click at [384, 199] on div "Home" at bounding box center [399, 195] width 75 height 39
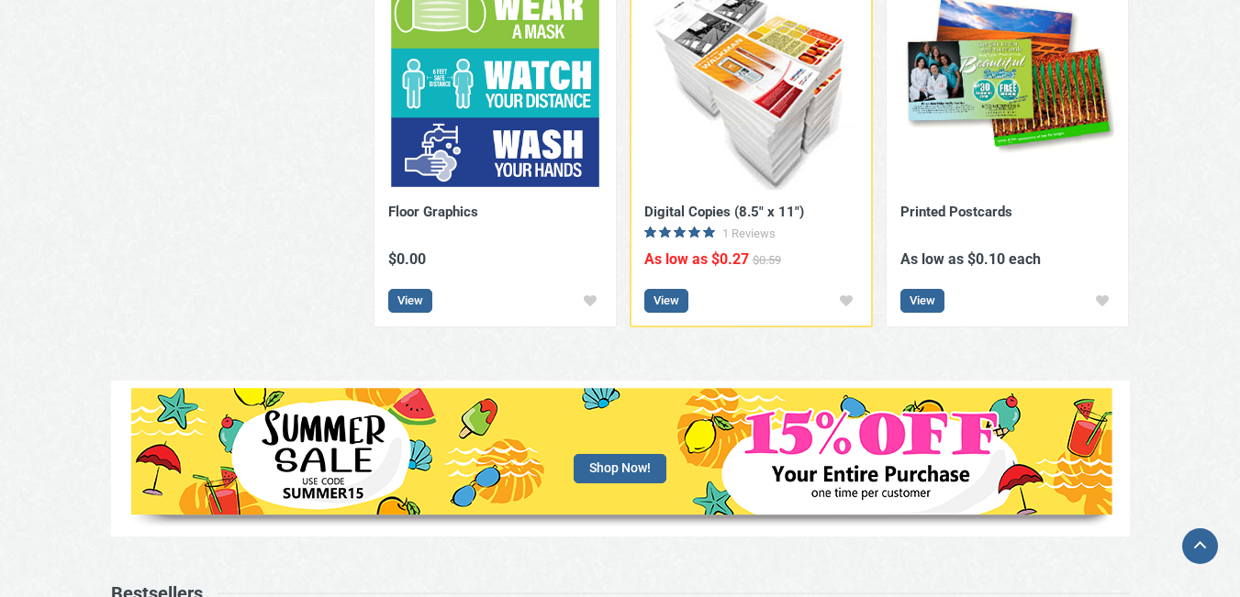
scroll to position [918, 0]
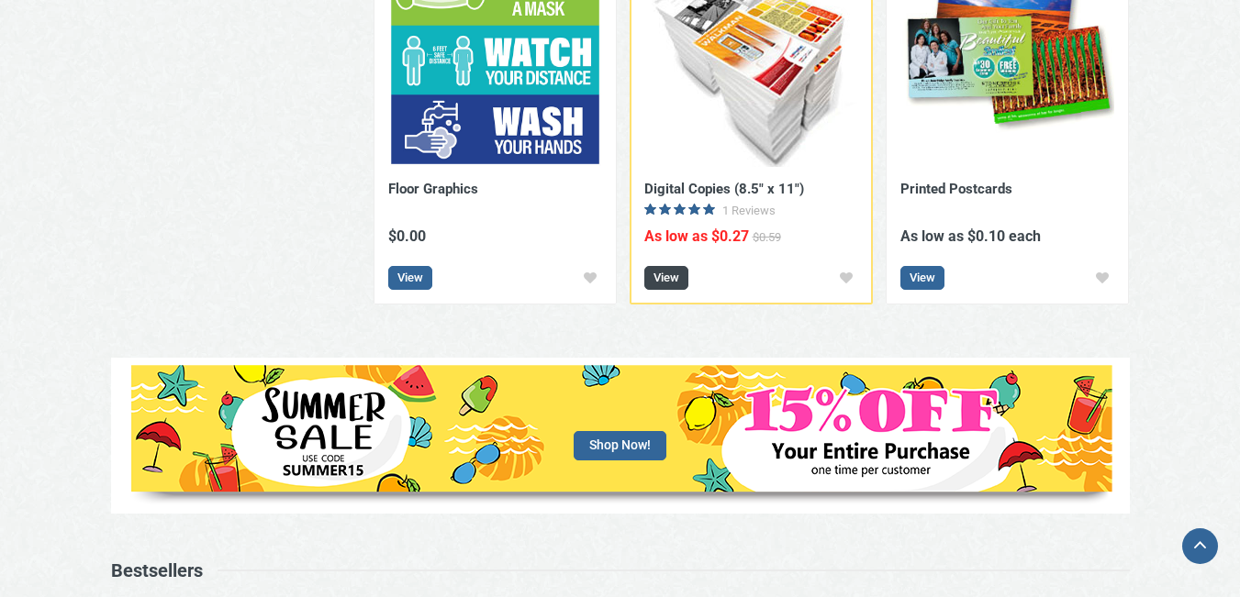
click at [669, 277] on link "View" at bounding box center [666, 278] width 44 height 24
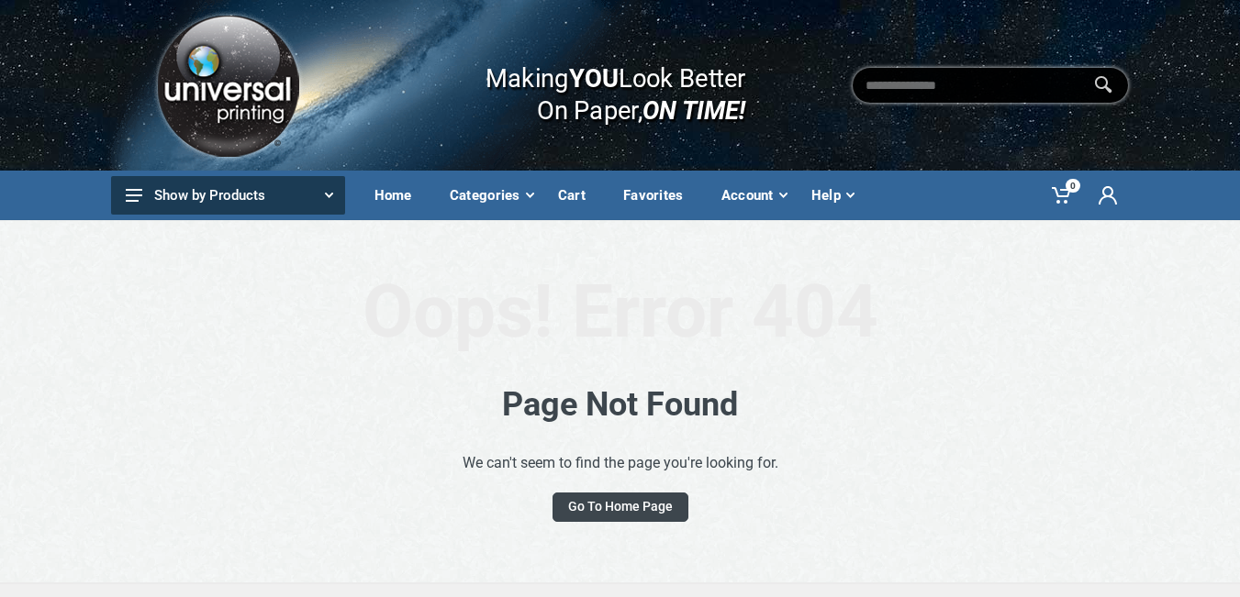
click at [617, 506] on link "Go To Home Page" at bounding box center [620, 507] width 136 height 29
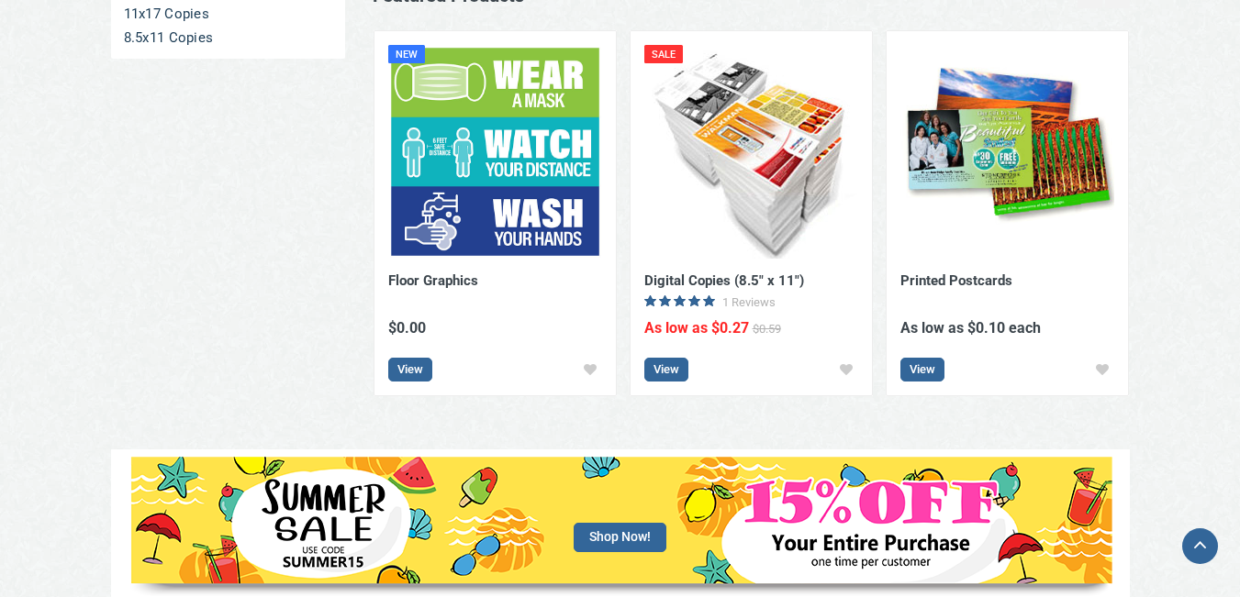
scroll to position [918, 0]
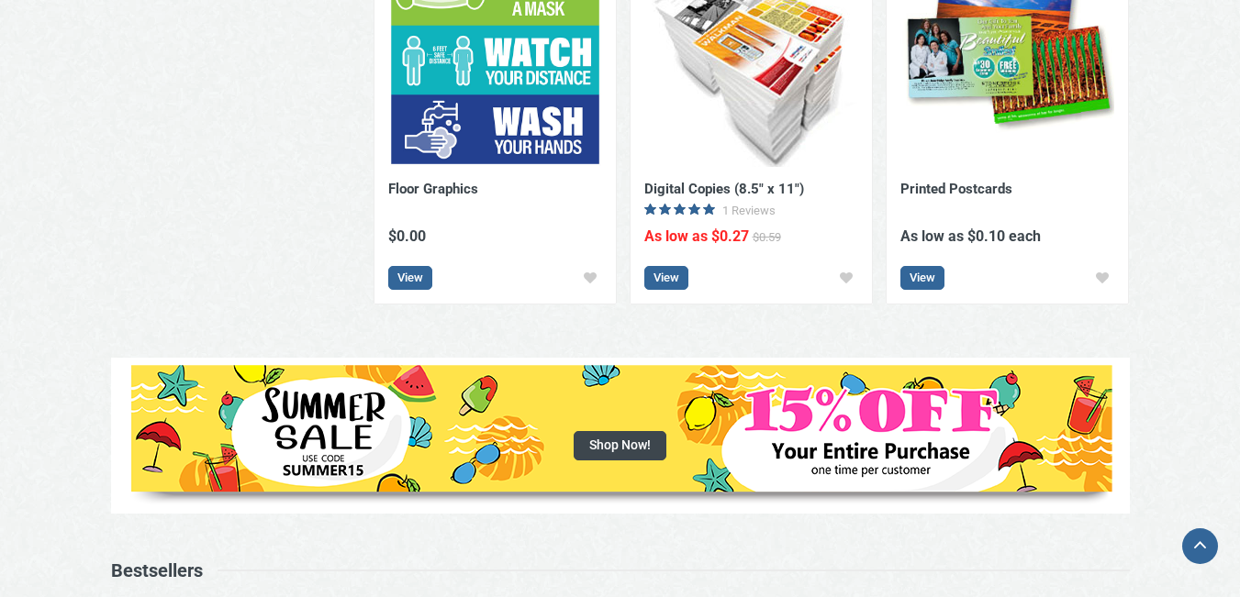
click at [619, 431] on span "Shop Now!" at bounding box center [619, 445] width 93 height 29
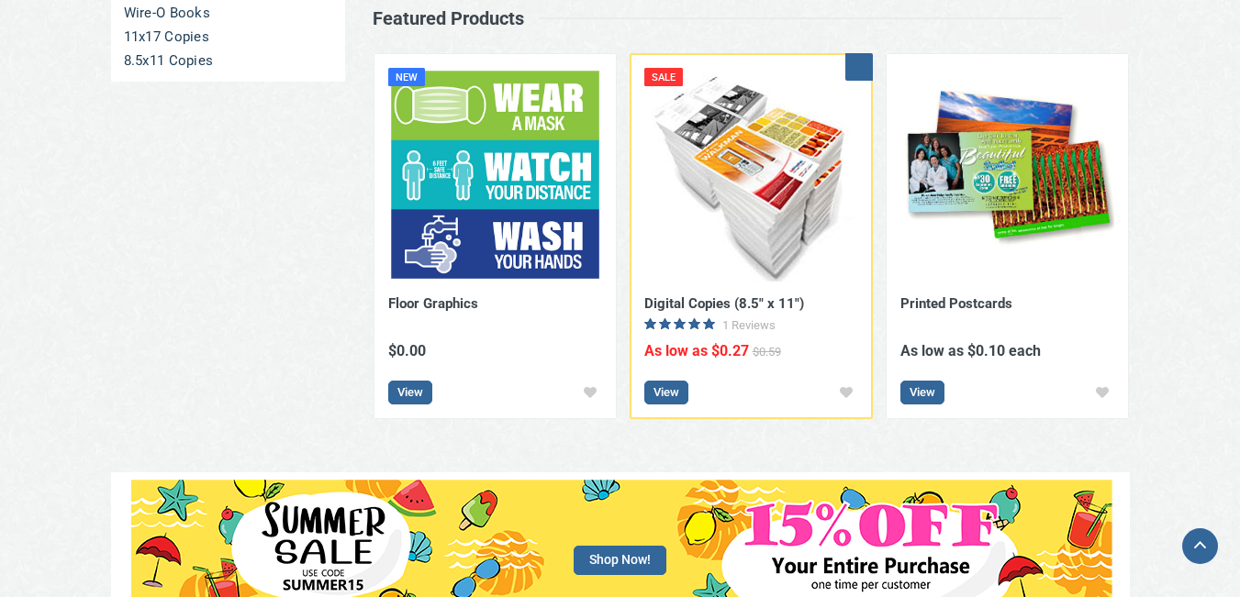
scroll to position [826, 0]
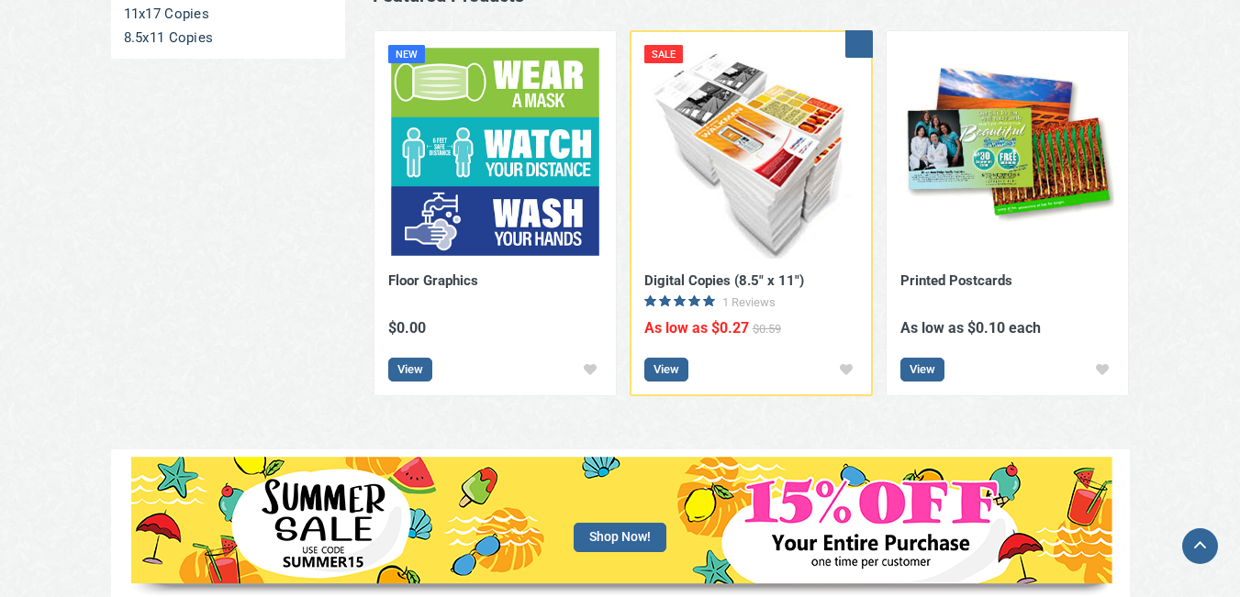
click at [764, 149] on img at bounding box center [751, 152] width 214 height 214
